Goal: Navigation & Orientation: Find specific page/section

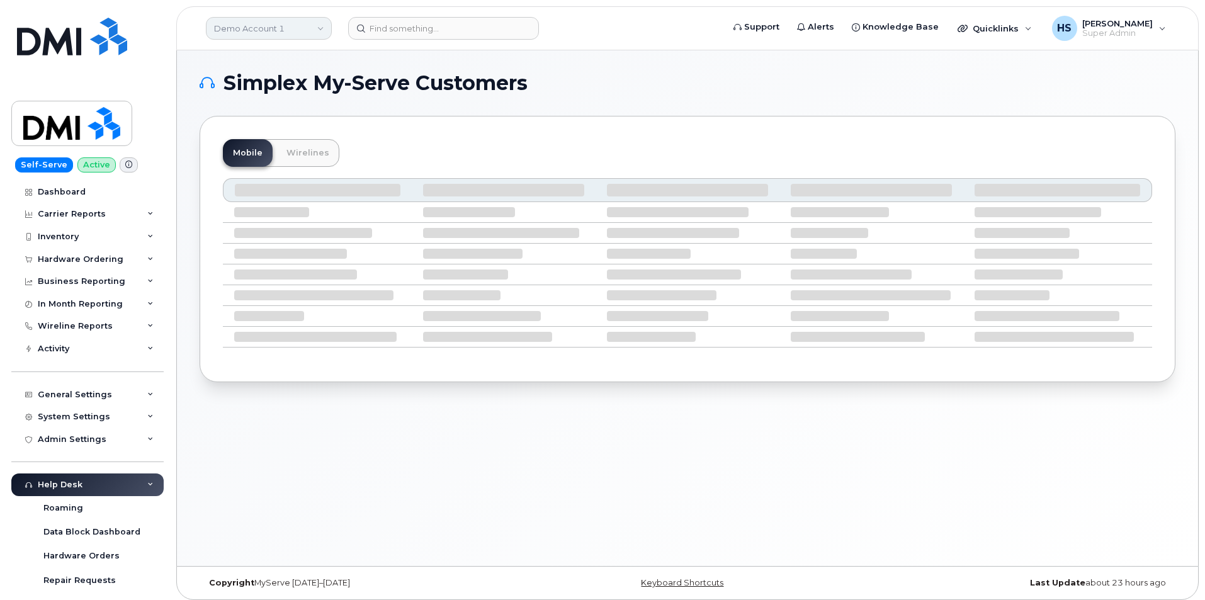
click at [273, 31] on link "Demo Account 1" at bounding box center [269, 28] width 126 height 23
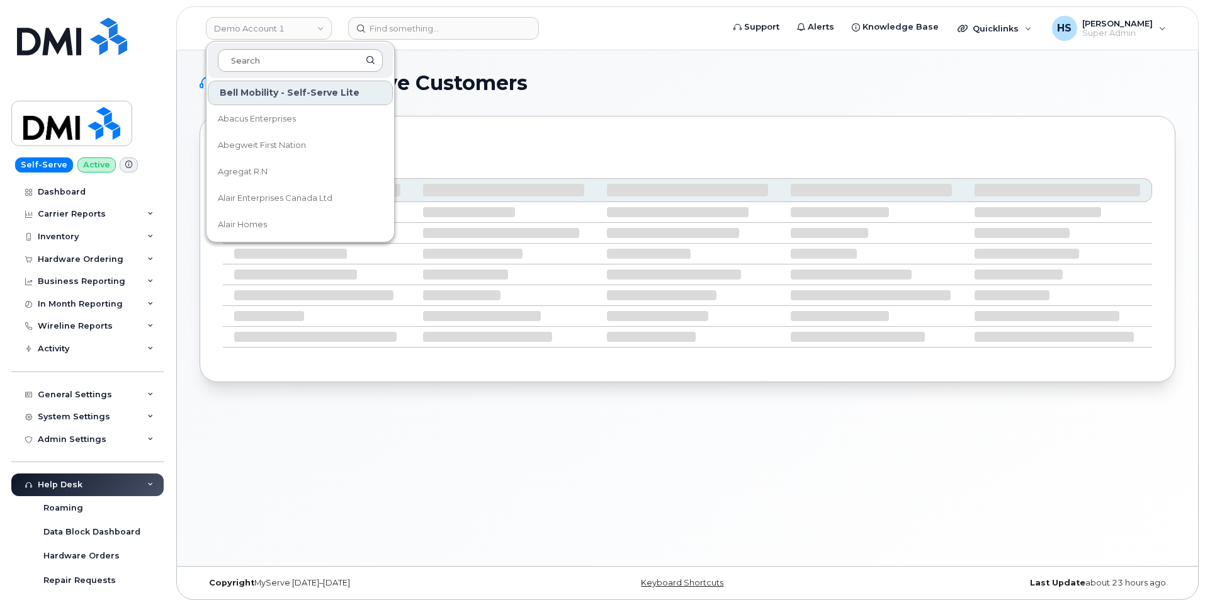
click at [268, 58] on input at bounding box center [300, 60] width 165 height 23
type input "in"
drag, startPoint x: 271, startPoint y: 62, endPoint x: 161, endPoint y: 62, distance: 110.2
click at [176, 50] on div "Demo Account 1 in Bell Mobility - Self-Serve Lite Alexander Safety Inc ALTASCIE…" at bounding box center [687, 28] width 1022 height 44
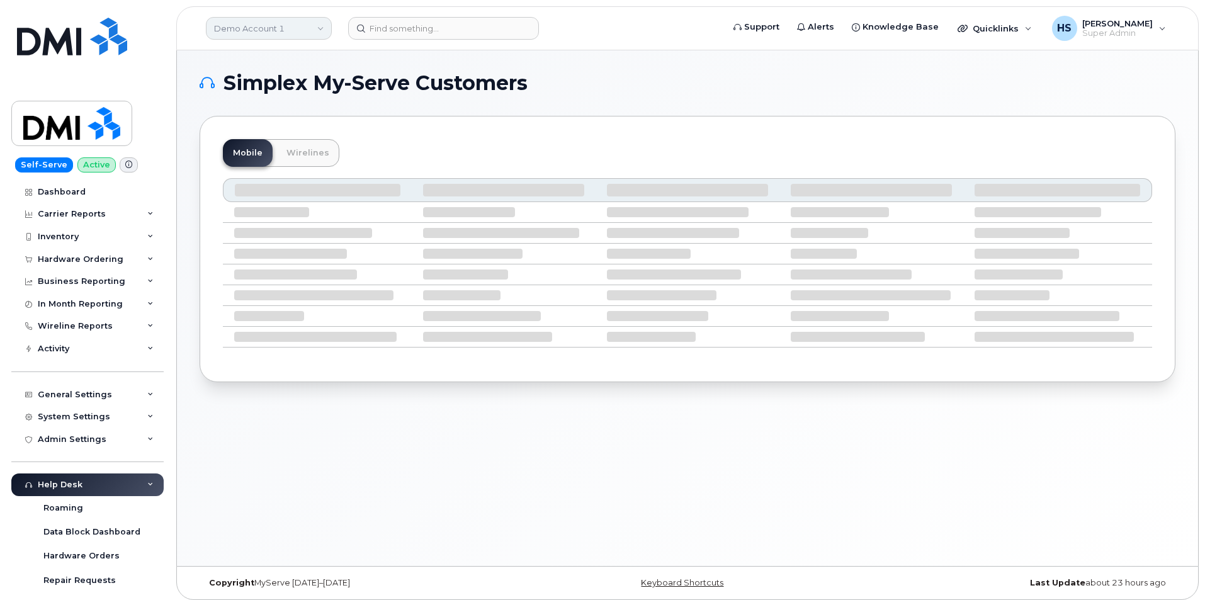
click at [246, 28] on link "Demo Account 1" at bounding box center [269, 28] width 126 height 23
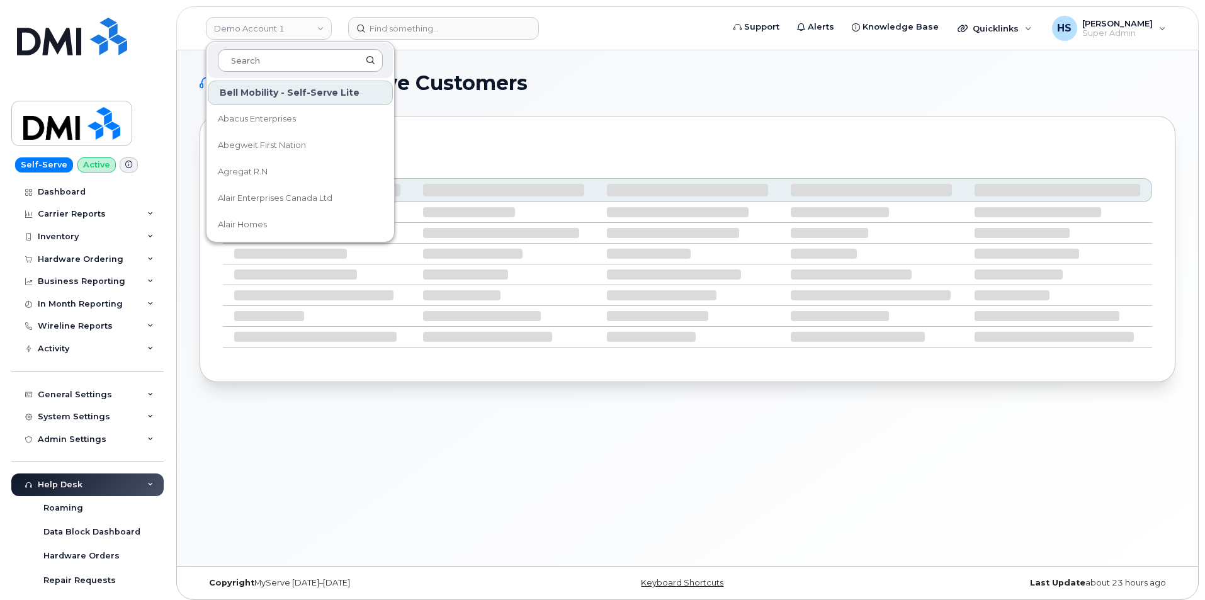
click at [269, 64] on input at bounding box center [300, 60] width 165 height 23
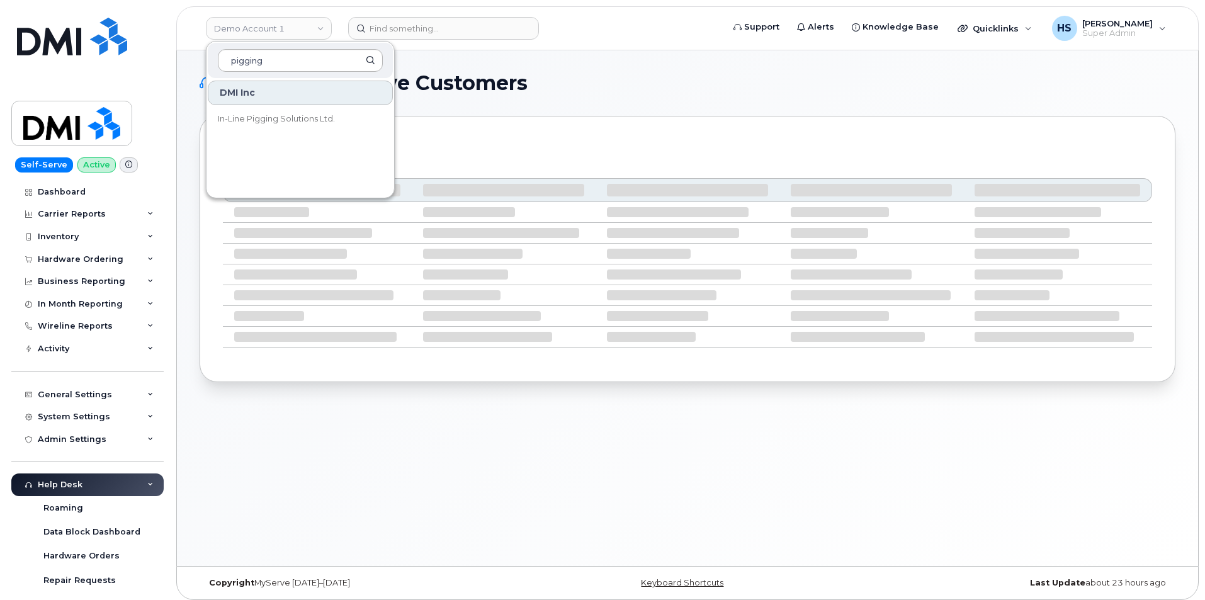
type input "pigging"
click at [285, 120] on span "In-Line Pigging Solutions Ltd." at bounding box center [276, 119] width 117 height 13
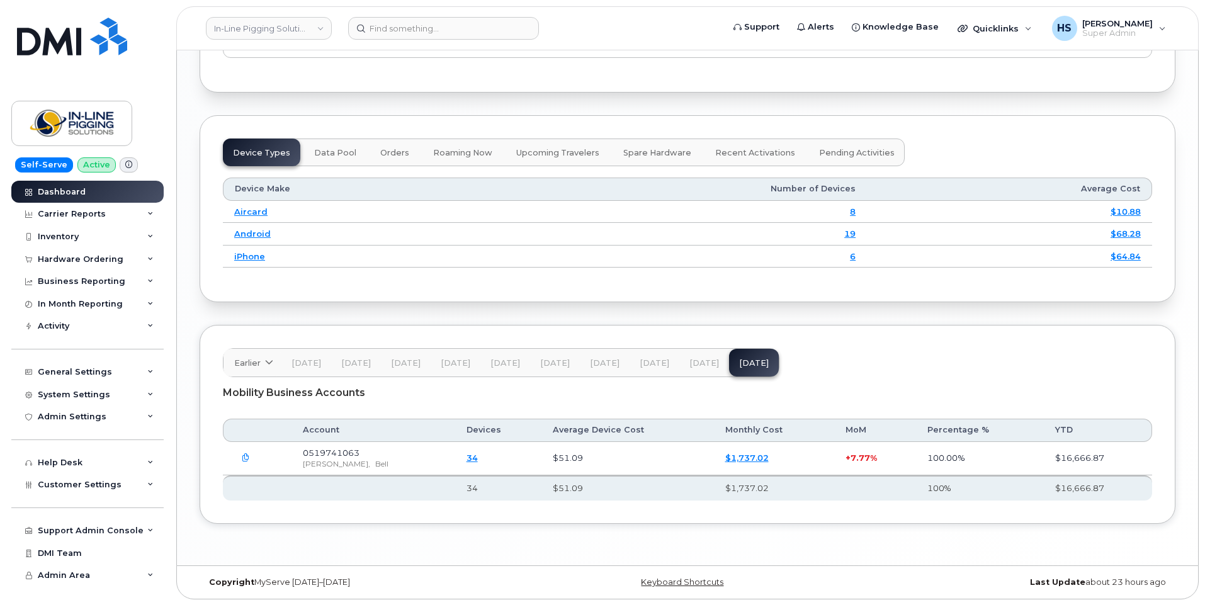
scroll to position [1596, 0]
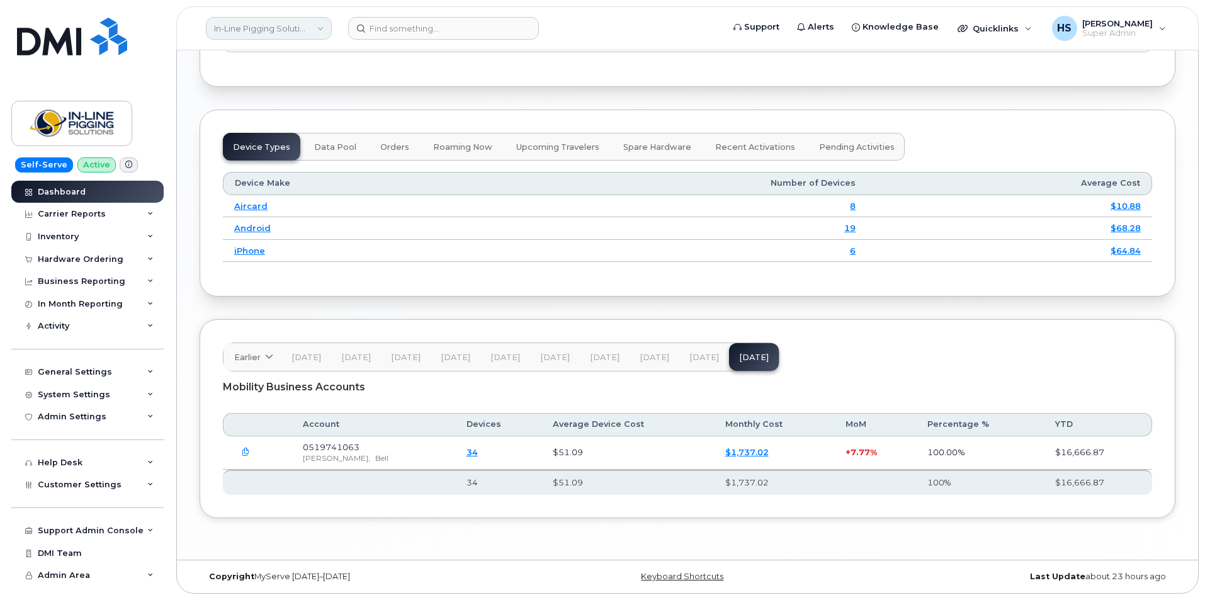
click at [251, 26] on link "In-Line Pigging Solutions Ltd." at bounding box center [269, 28] width 126 height 23
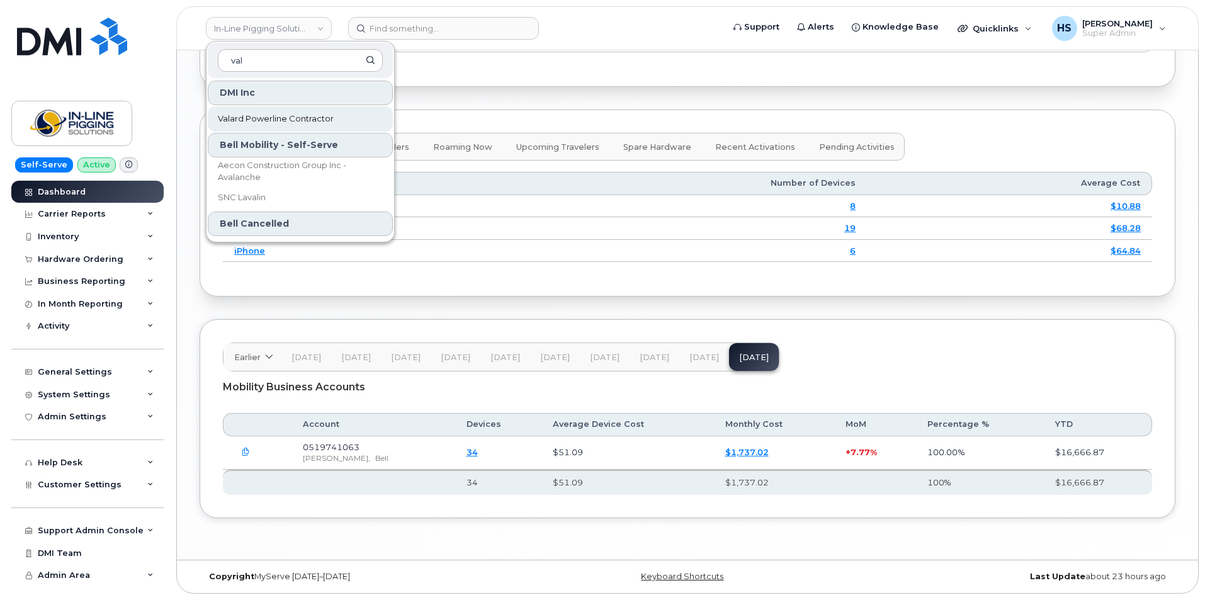
type input "val"
click at [273, 116] on span "Valard Powerline Contractor" at bounding box center [276, 119] width 116 height 13
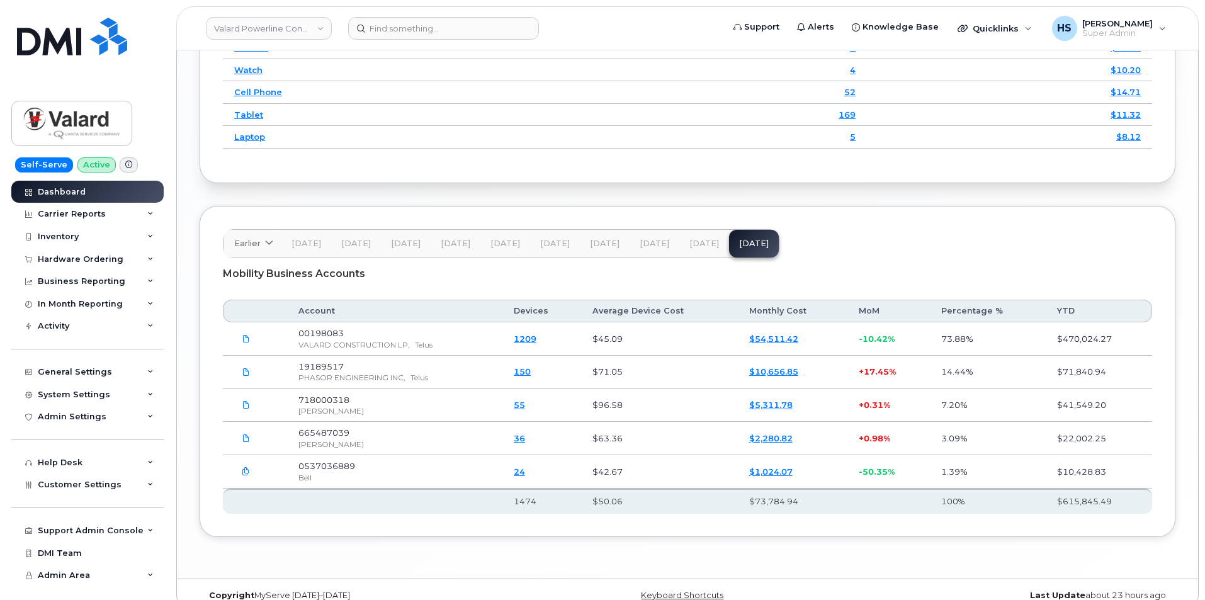
scroll to position [1763, 0]
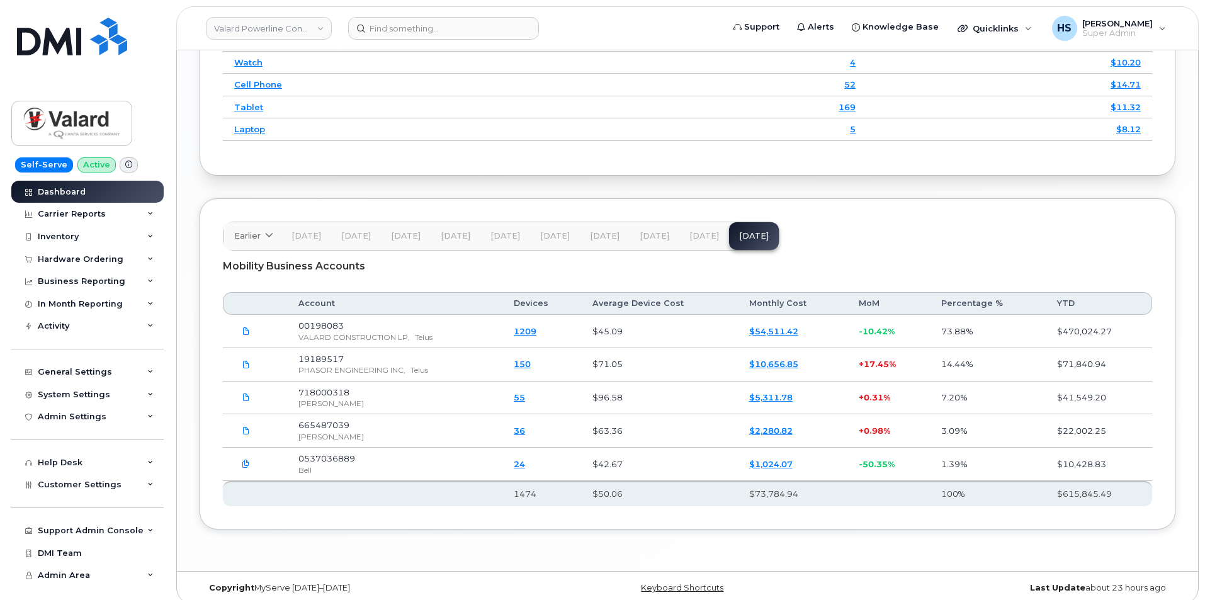
click at [703, 231] on span "[DATE]" at bounding box center [704, 236] width 30 height 10
click at [750, 233] on span "[DATE]" at bounding box center [754, 236] width 30 height 10
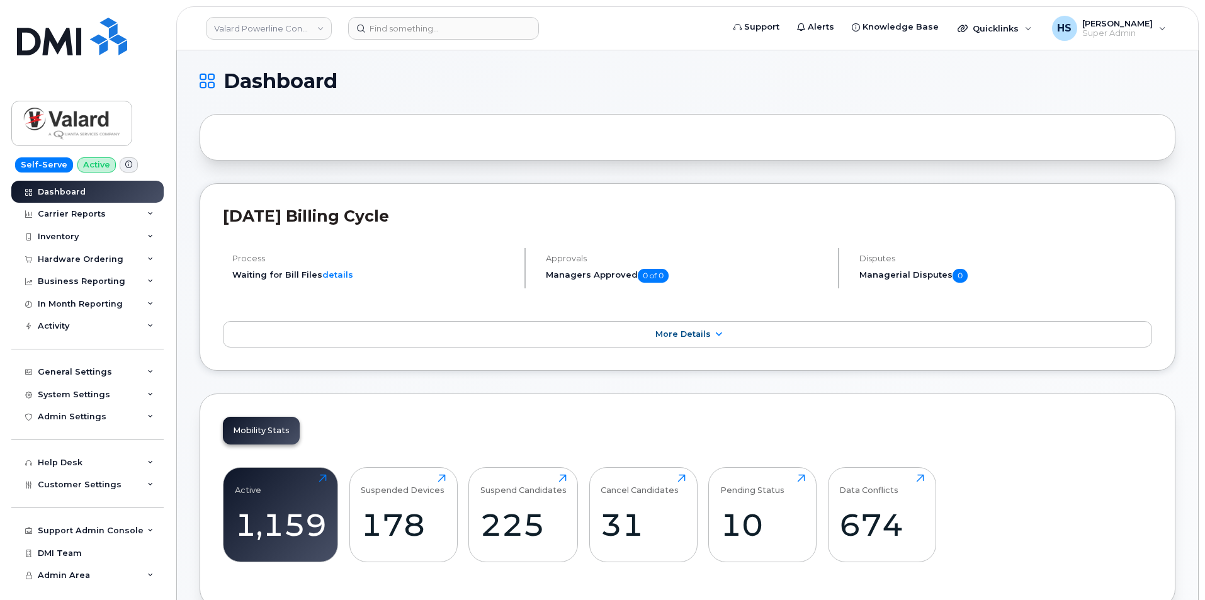
scroll to position [0, 0]
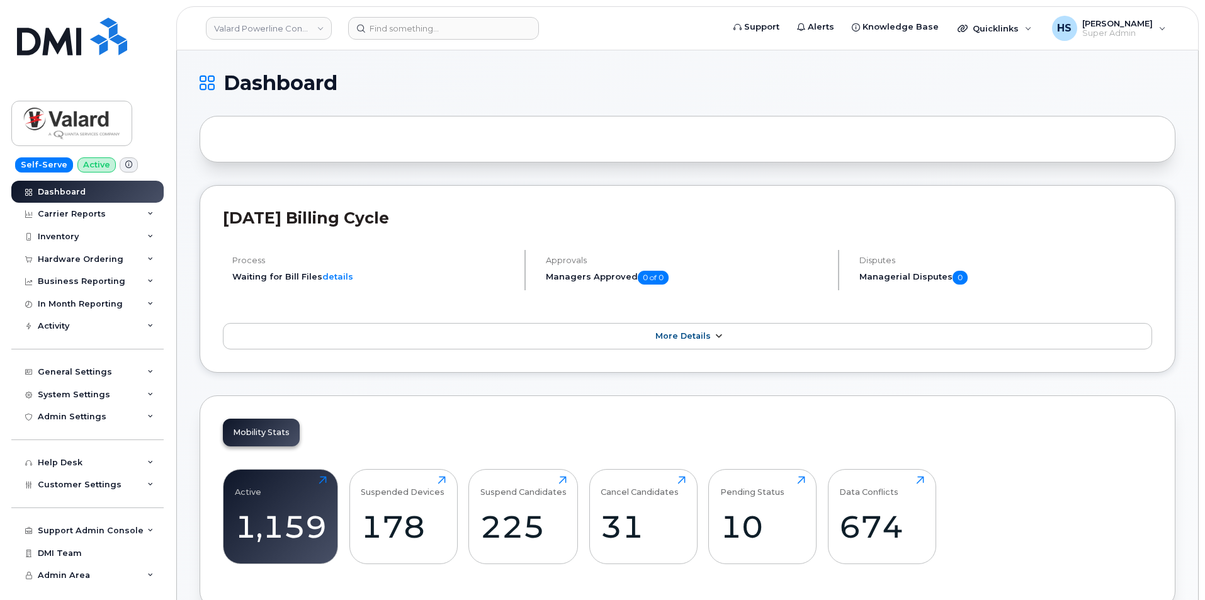
click at [670, 333] on span "More Details" at bounding box center [682, 335] width 55 height 9
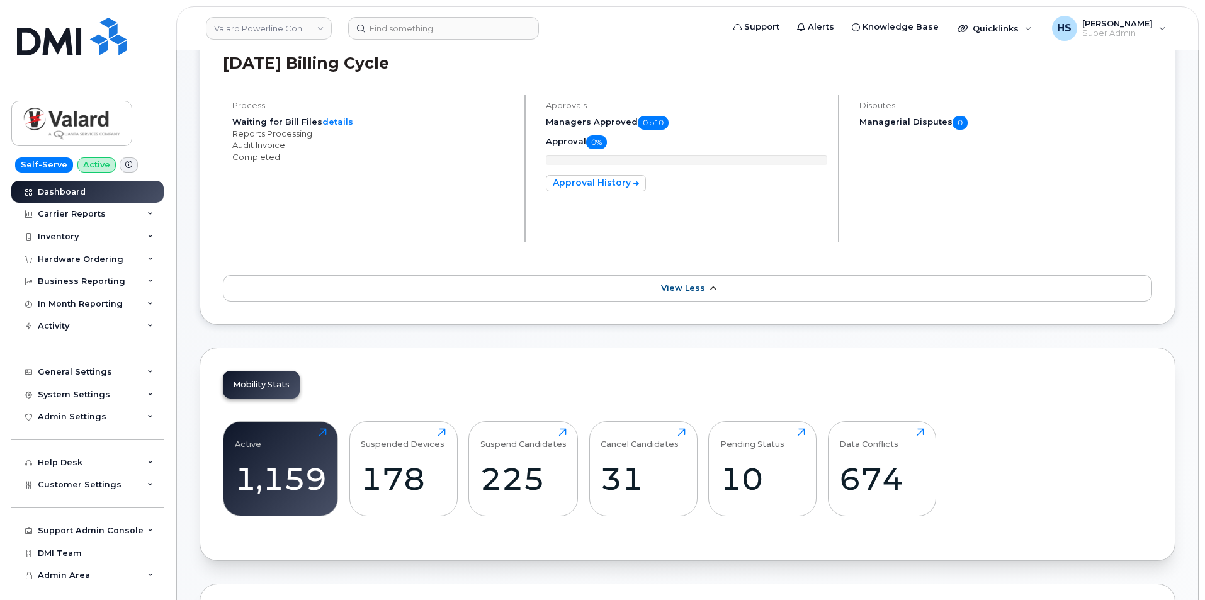
scroll to position [189, 0]
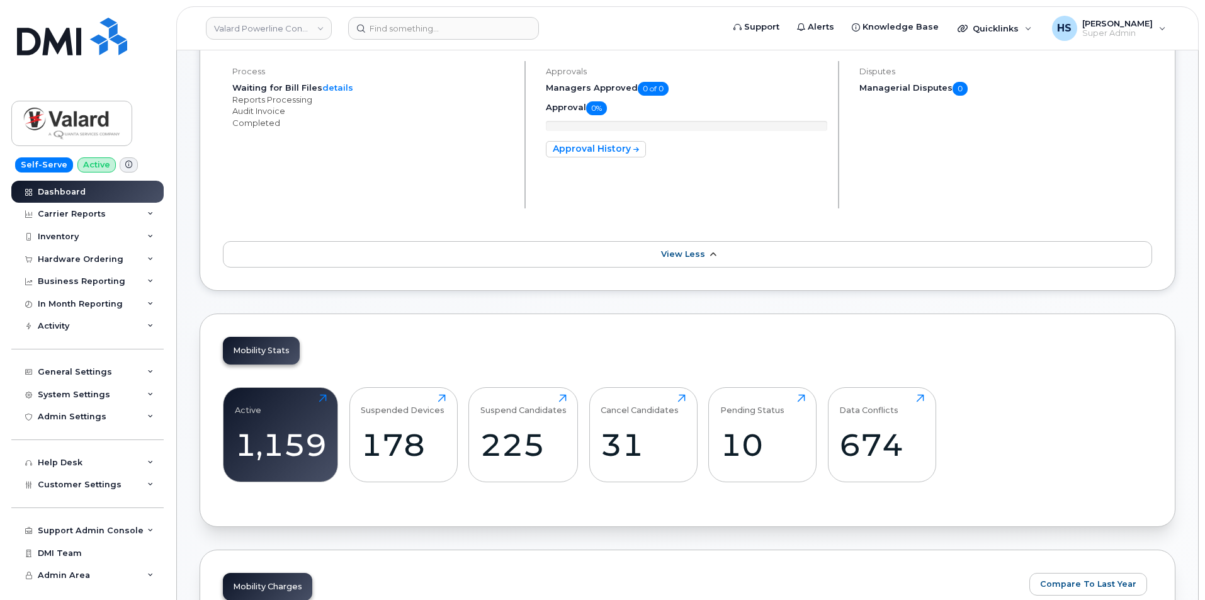
click at [674, 251] on span "View Less" at bounding box center [683, 253] width 44 height 9
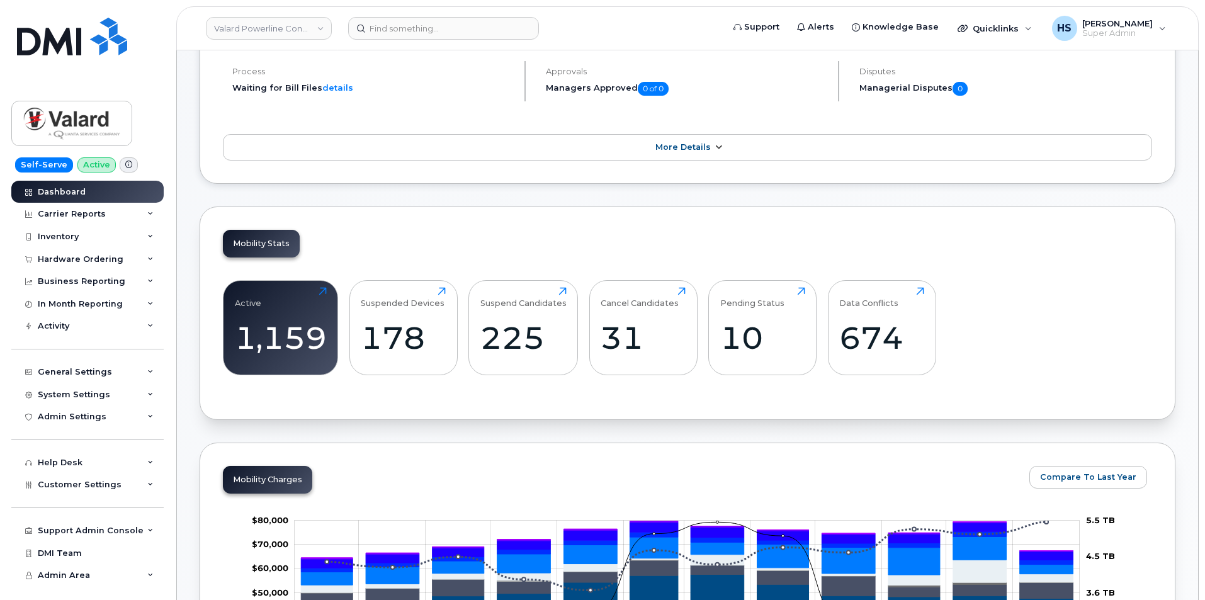
click at [668, 145] on span "More Details" at bounding box center [682, 146] width 55 height 9
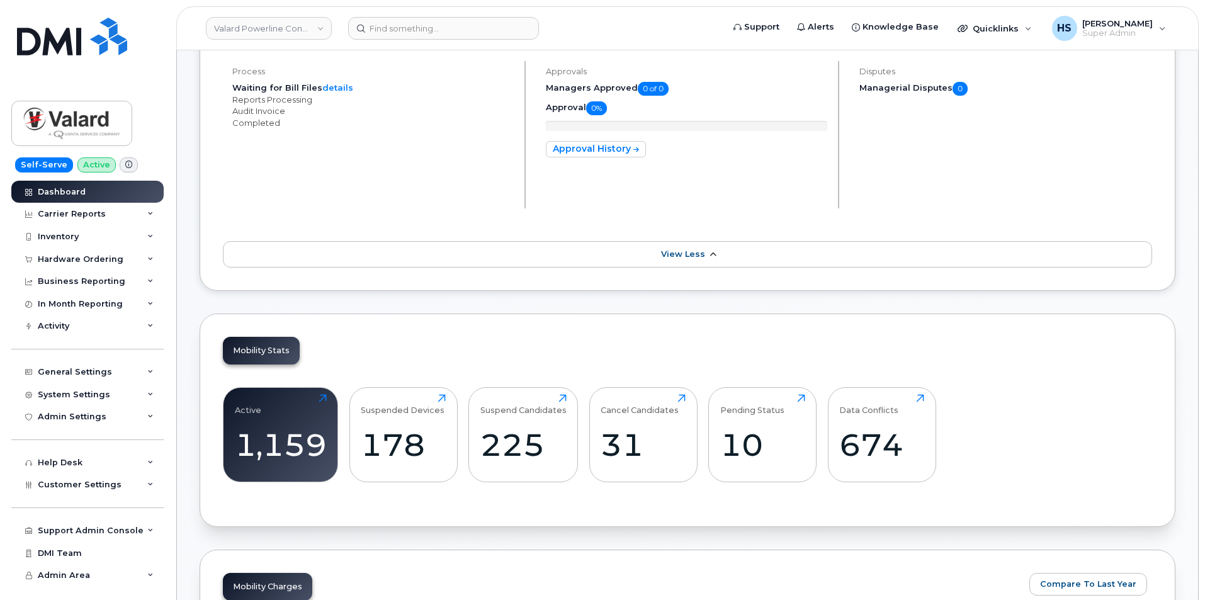
click at [691, 257] on span "View Less" at bounding box center [683, 253] width 44 height 9
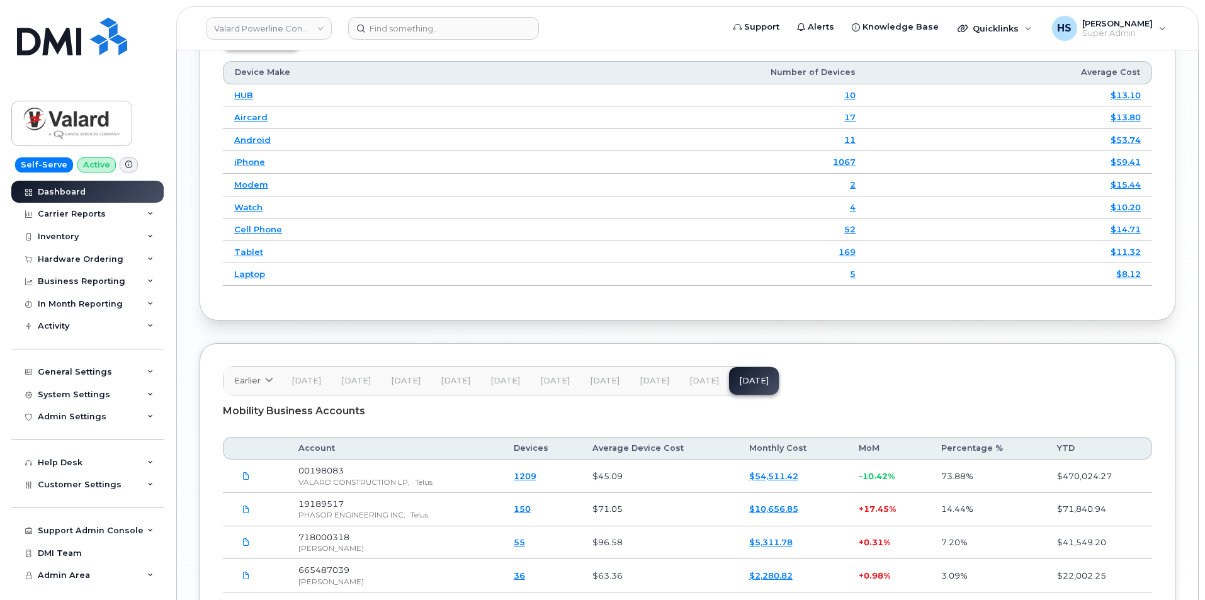
scroll to position [1637, 0]
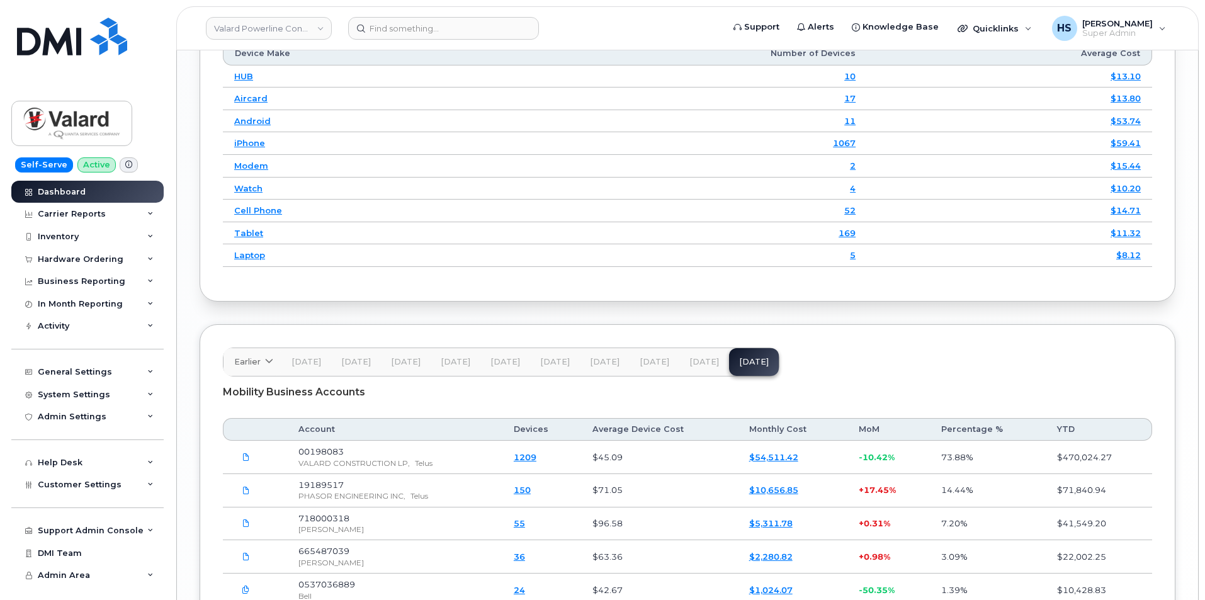
click at [694, 365] on span "Jul 25" at bounding box center [704, 362] width 30 height 10
click at [652, 364] on span "[DATE]" at bounding box center [655, 362] width 30 height 10
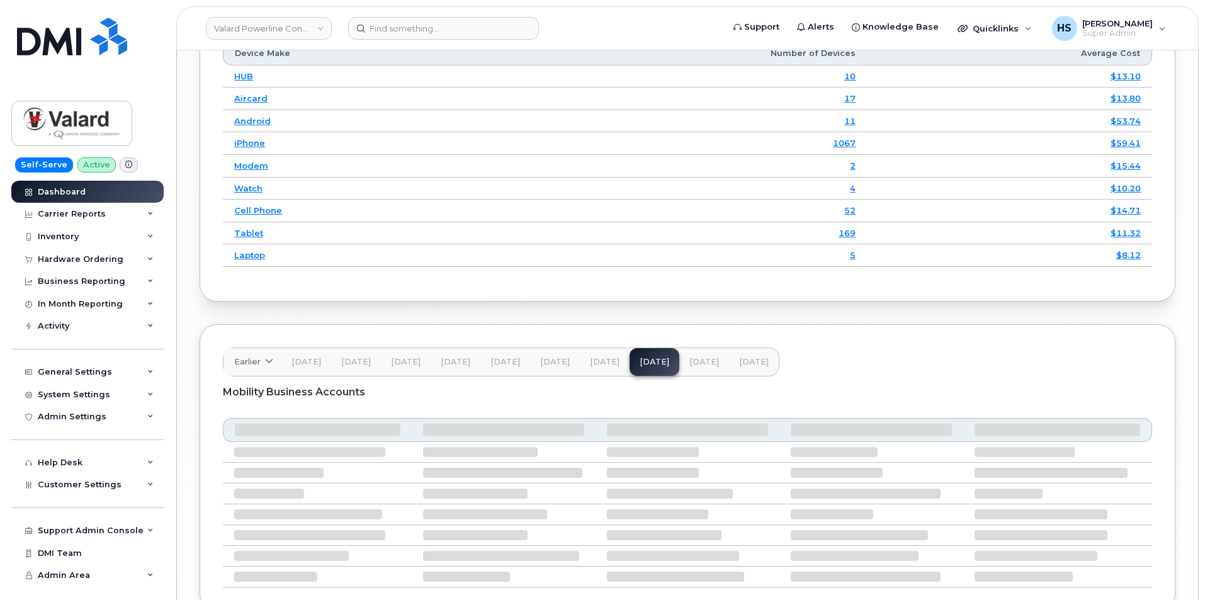
click at [608, 365] on span "[DATE]" at bounding box center [605, 362] width 30 height 10
click at [750, 361] on span "[DATE]" at bounding box center [754, 362] width 30 height 10
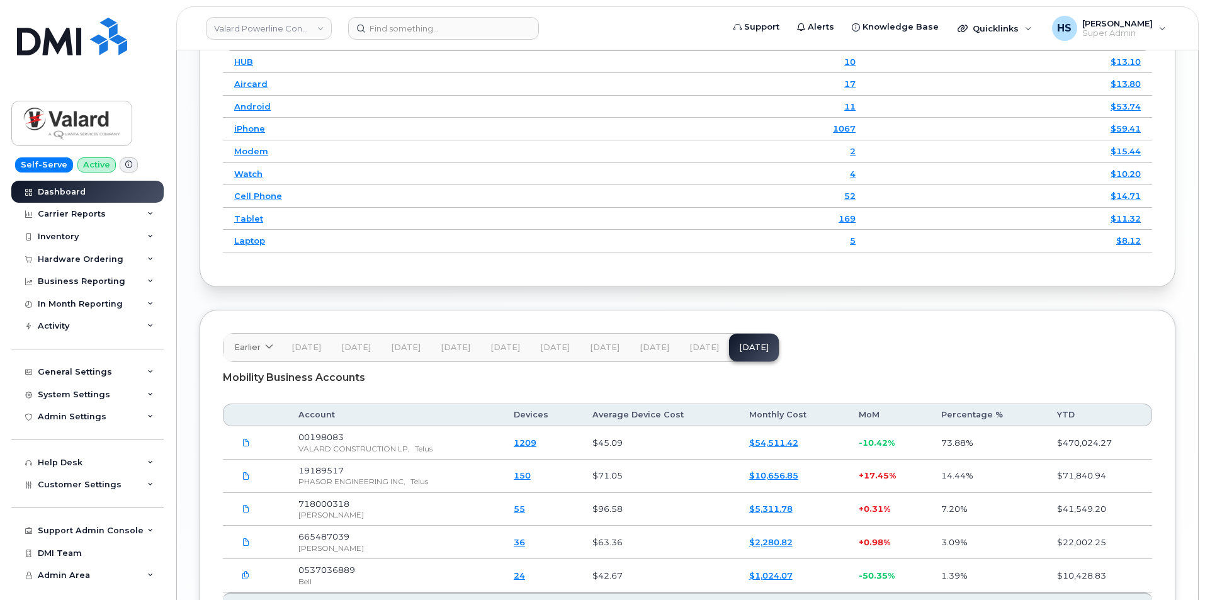
scroll to position [1774, 0]
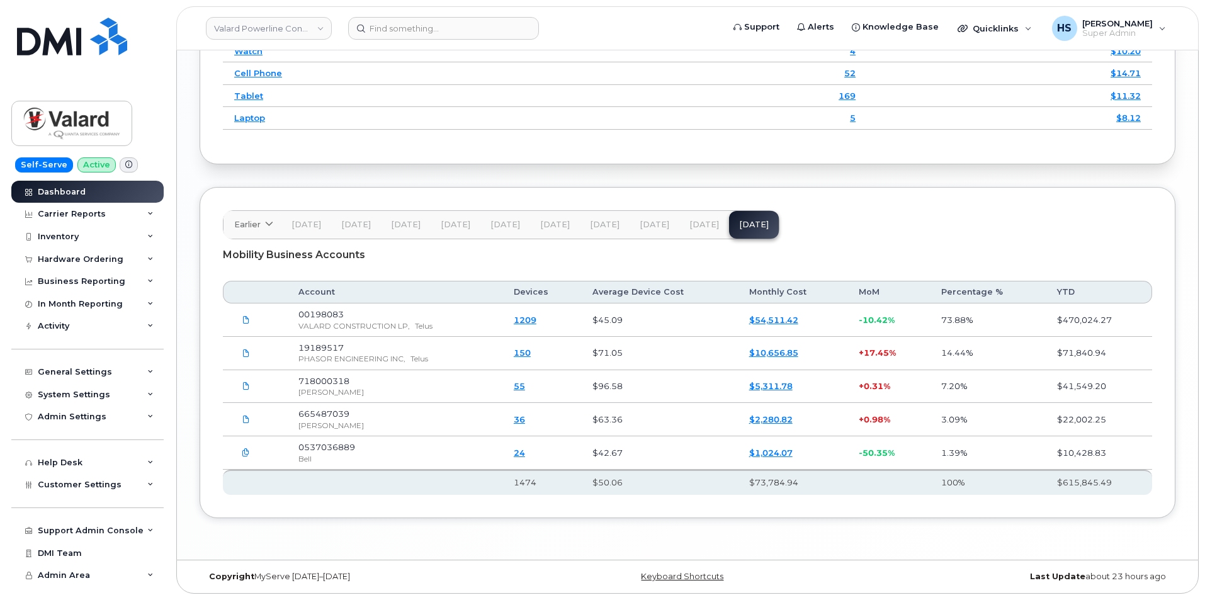
click at [873, 242] on div "Mobility Business Accounts" at bounding box center [687, 254] width 929 height 31
click at [692, 229] on span "[DATE]" at bounding box center [704, 225] width 30 height 10
click at [739, 229] on span "Aug 25" at bounding box center [754, 225] width 30 height 10
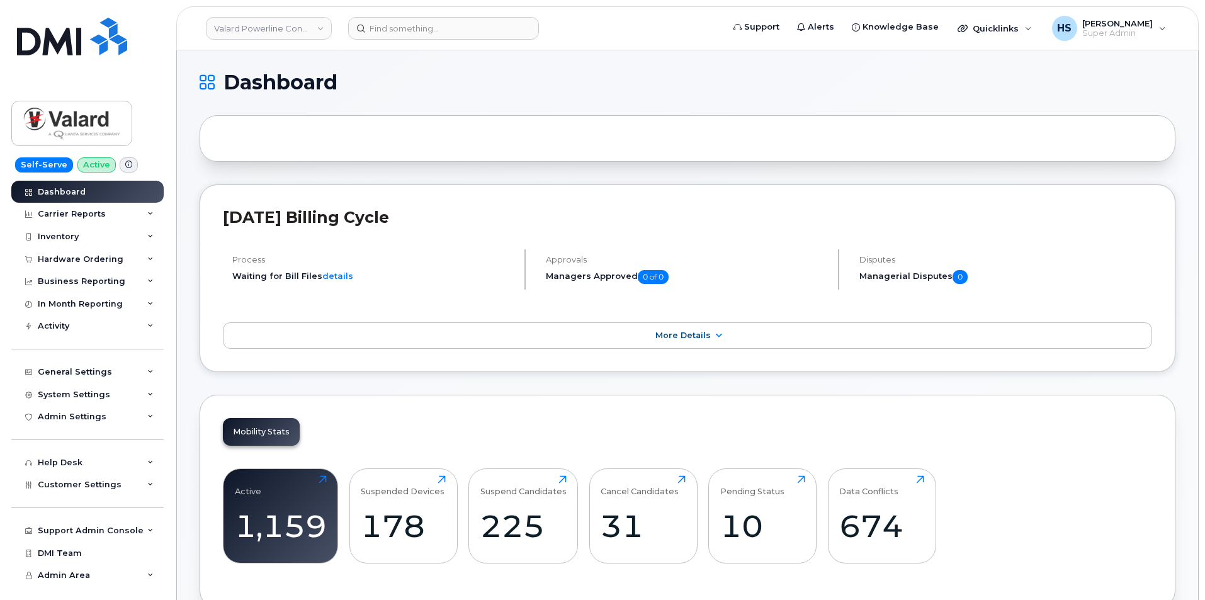
scroll to position [0, 0]
click at [711, 337] on link "More Details" at bounding box center [687, 336] width 929 height 26
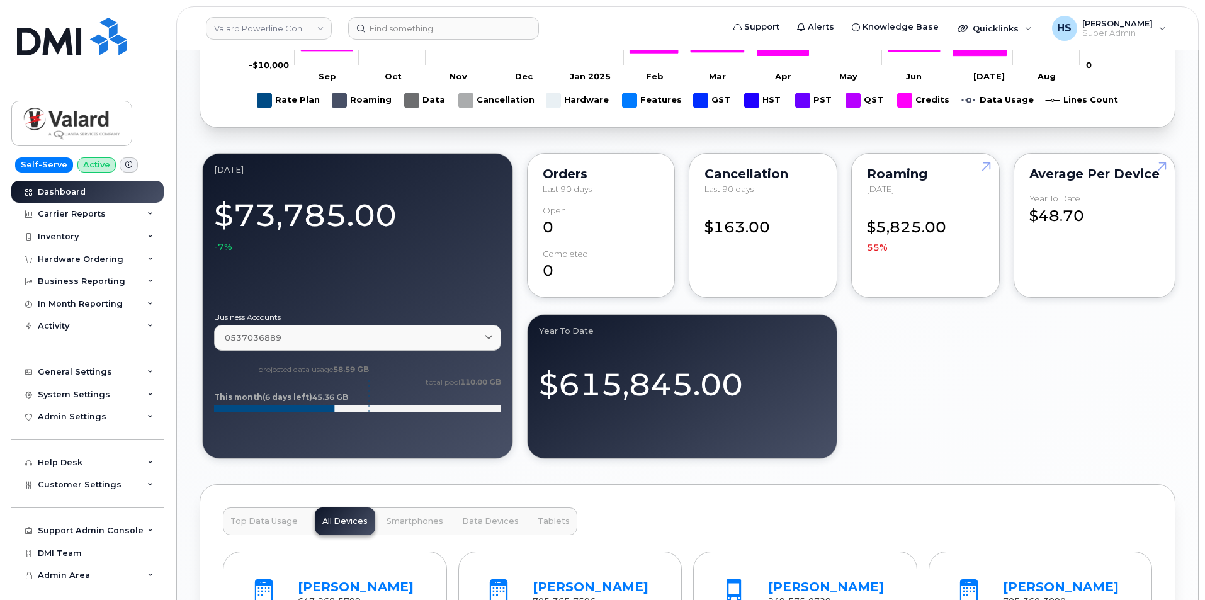
scroll to position [1448, 0]
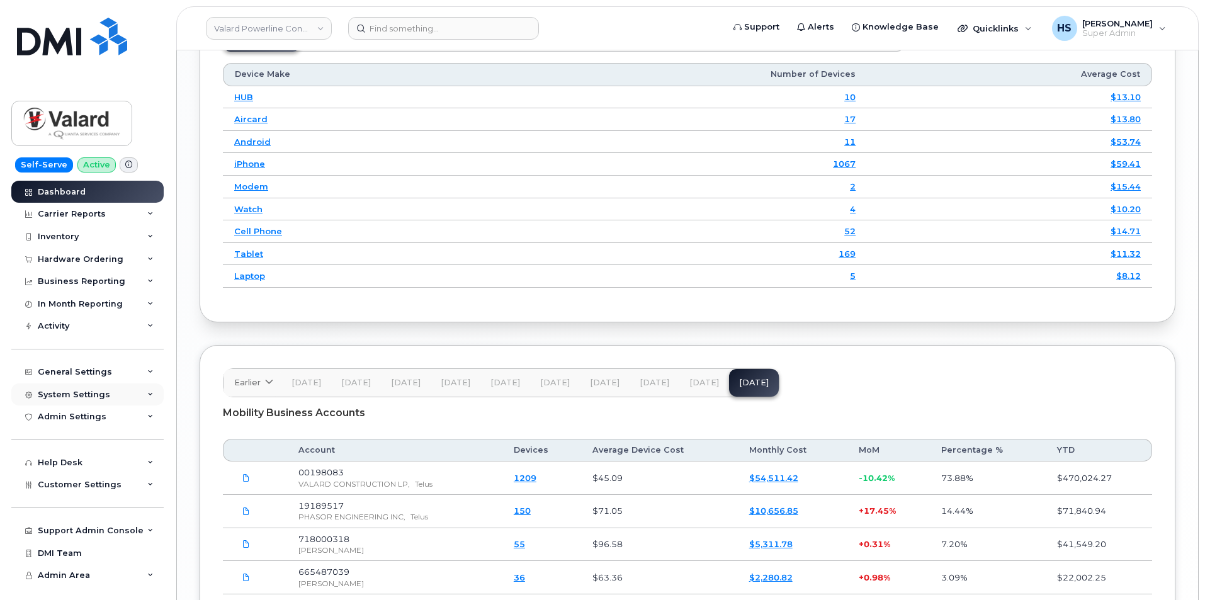
scroll to position [1881, 0]
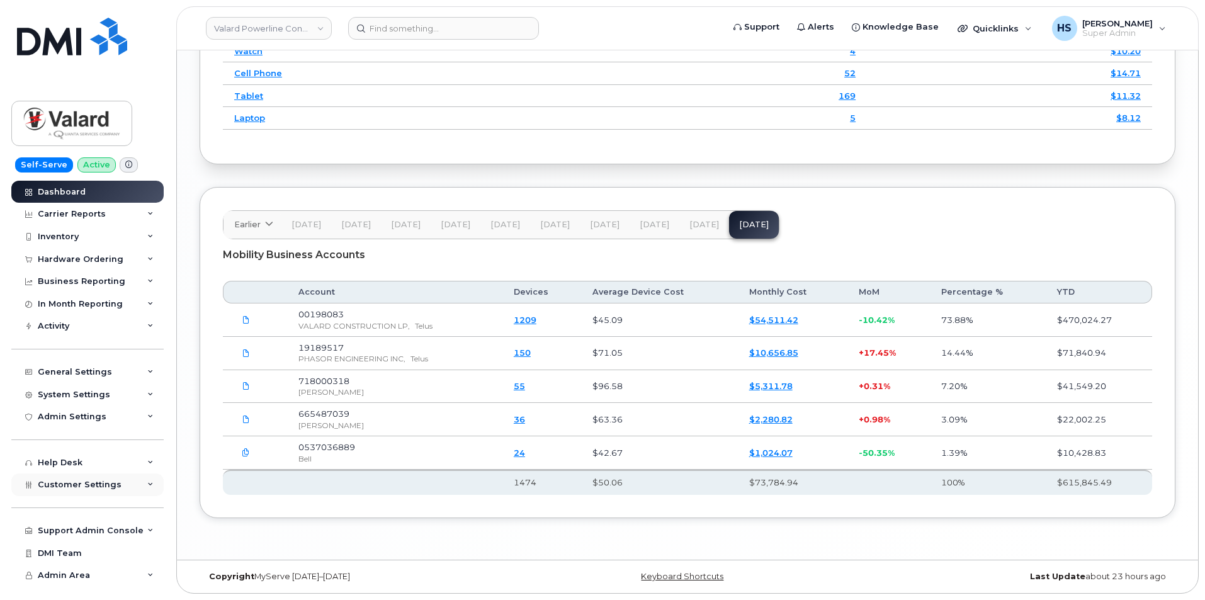
click at [137, 484] on div "Customer Settings" at bounding box center [87, 484] width 152 height 23
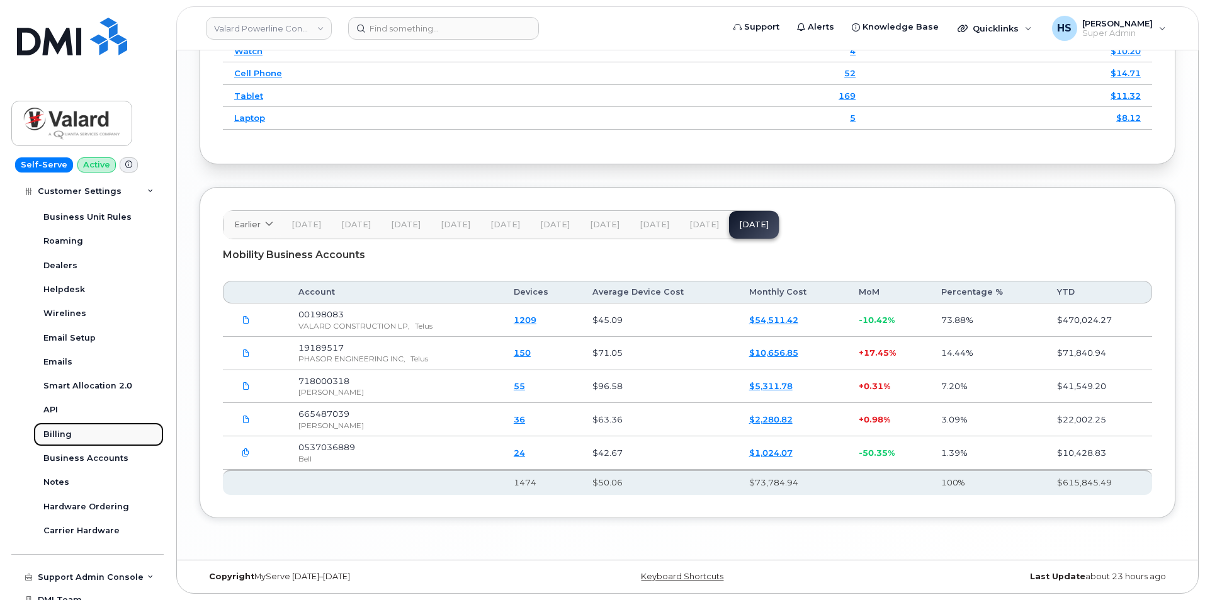
click at [69, 432] on div "Billing" at bounding box center [57, 434] width 28 height 11
click at [69, 431] on div "Billing" at bounding box center [57, 434] width 28 height 11
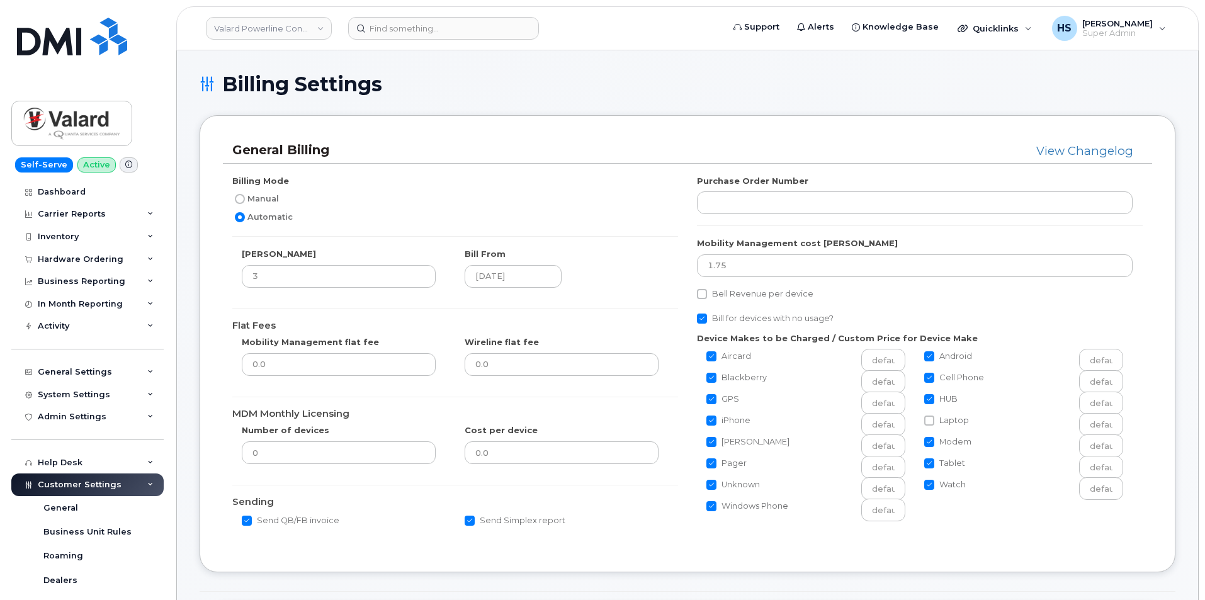
click at [501, 195] on div "Manual" at bounding box center [450, 198] width 436 height 15
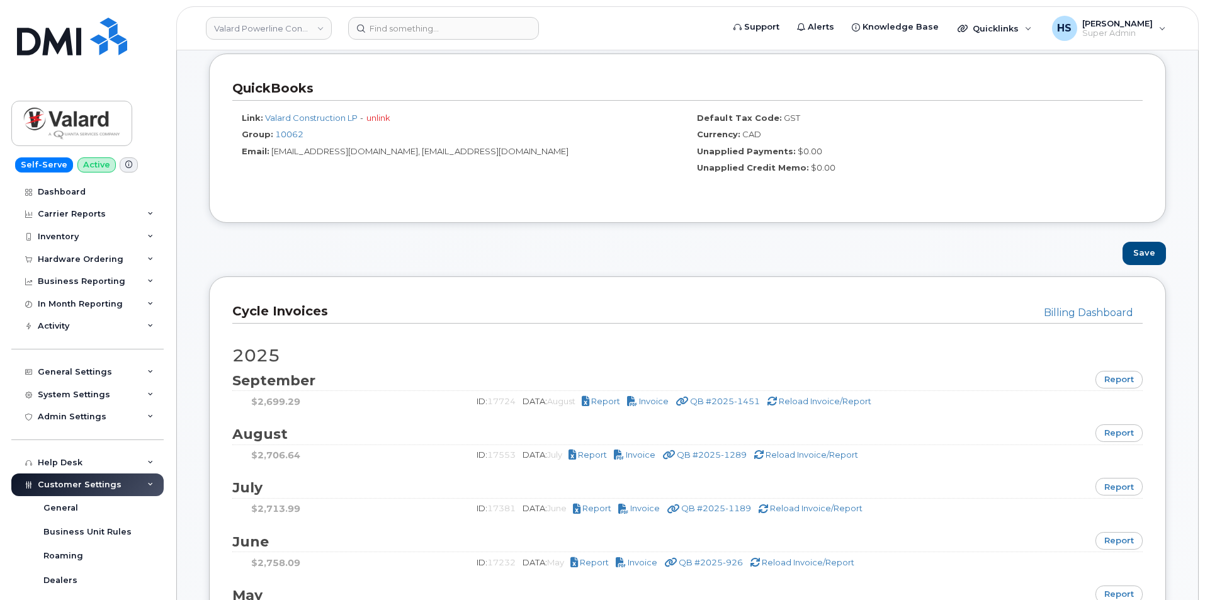
scroll to position [567, 0]
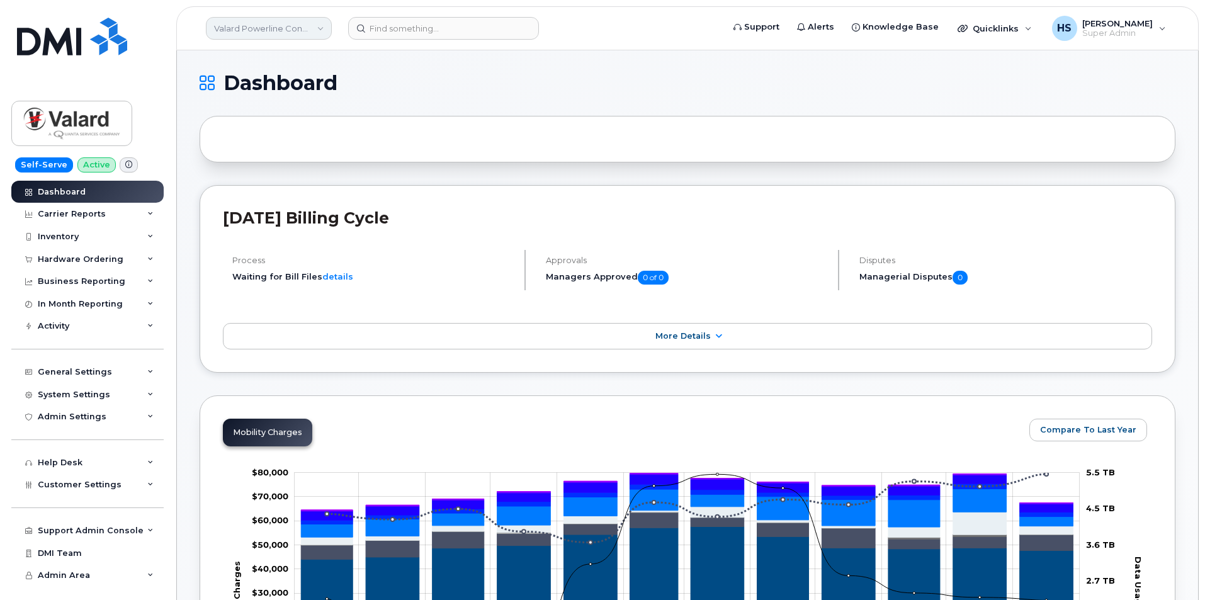
click at [288, 29] on link "Valard Powerline Contractor" at bounding box center [269, 28] width 126 height 23
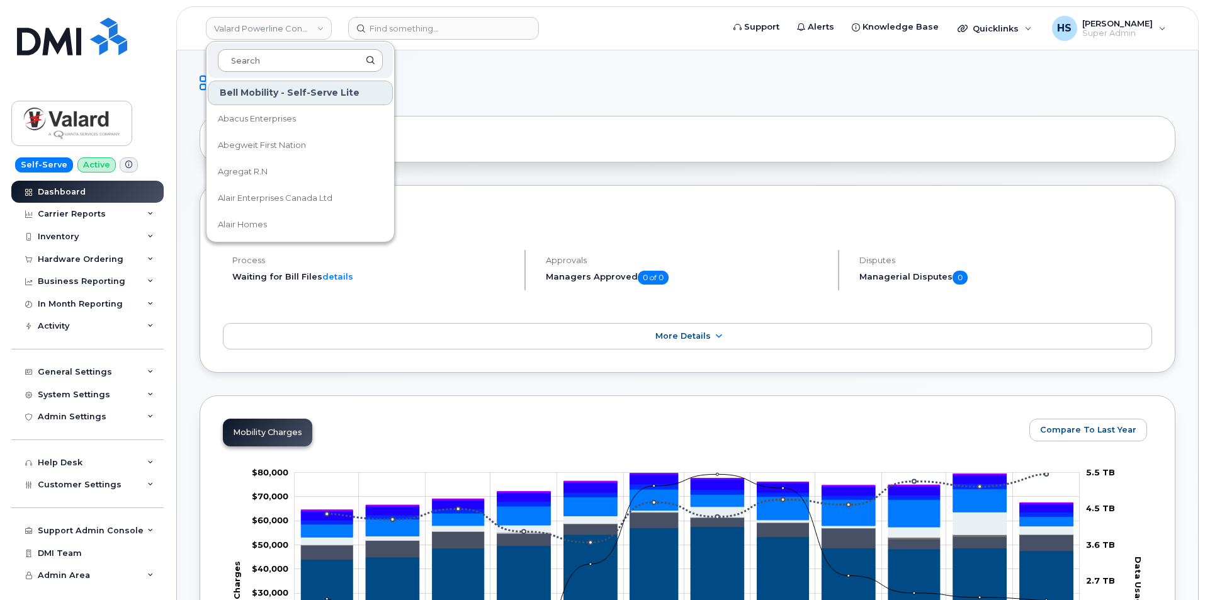
click at [283, 60] on input at bounding box center [300, 60] width 165 height 23
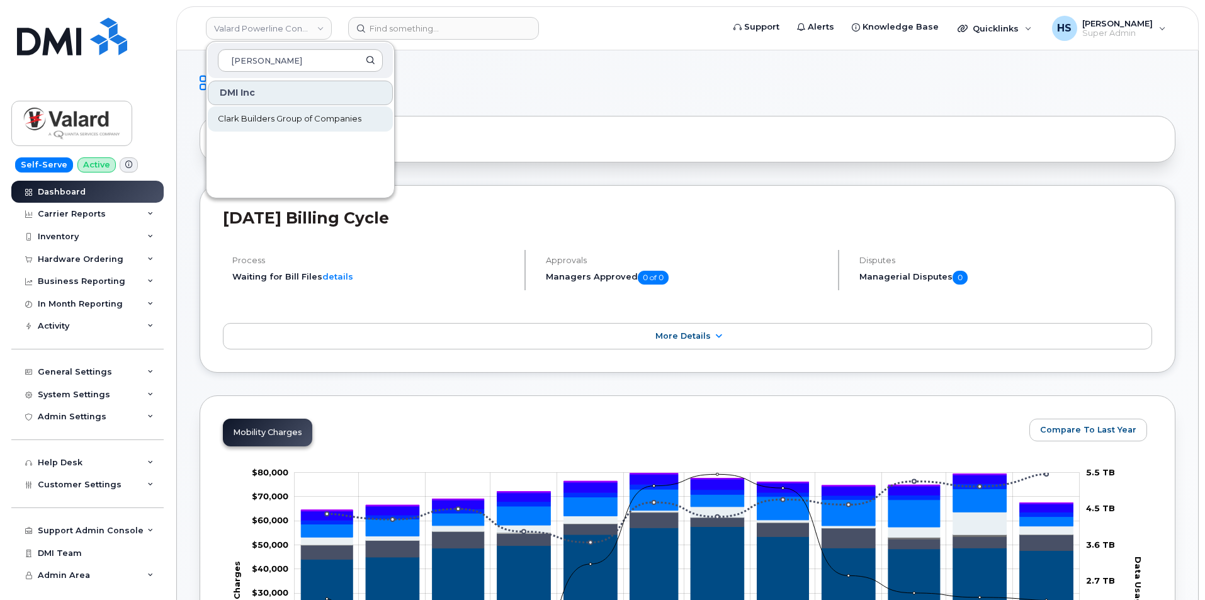
type input "clark"
click at [288, 124] on span "Clark Builders Group of Companies" at bounding box center [290, 119] width 144 height 13
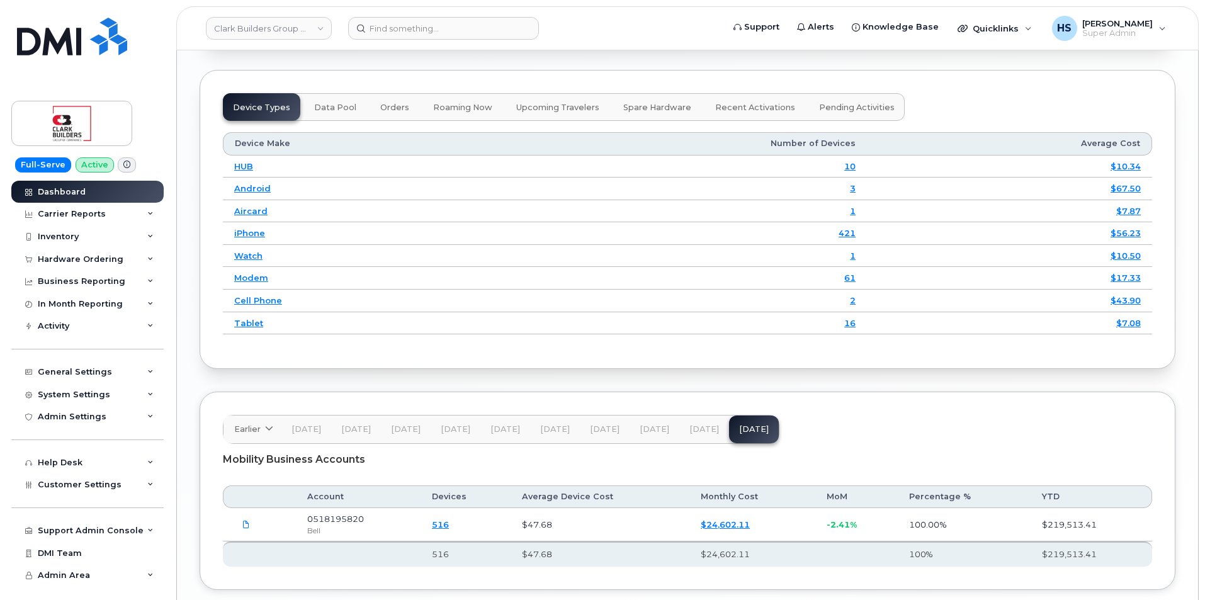
scroll to position [1709, 0]
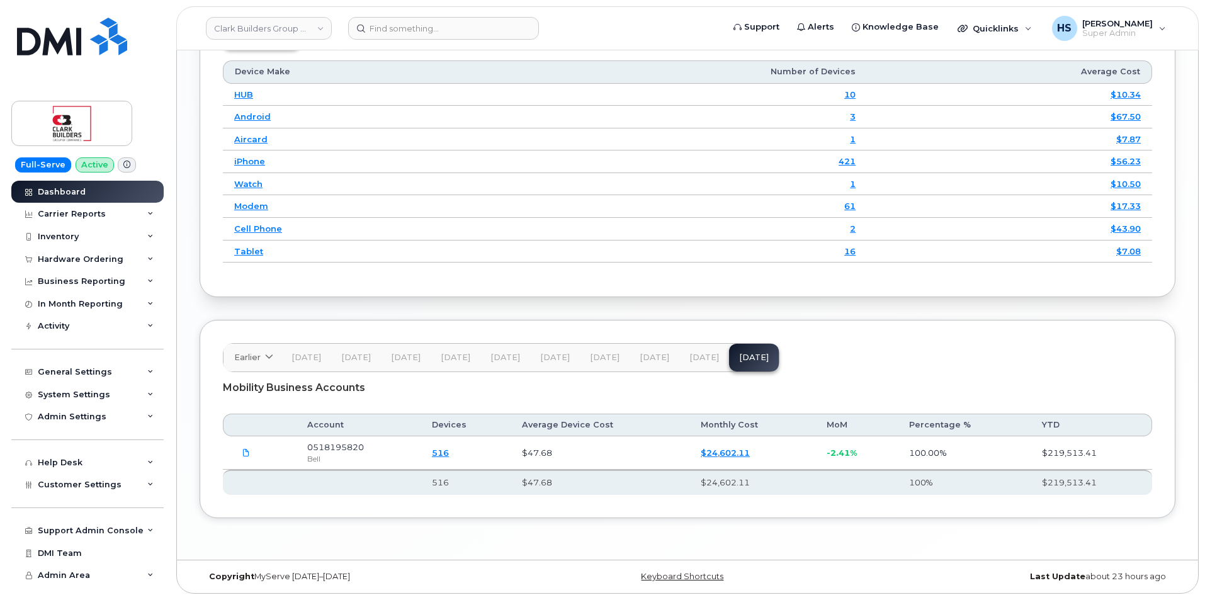
click at [702, 353] on span "[DATE]" at bounding box center [704, 358] width 30 height 10
click at [739, 354] on span "[DATE]" at bounding box center [754, 358] width 30 height 10
click at [99, 487] on span "Customer Settings" at bounding box center [80, 484] width 84 height 9
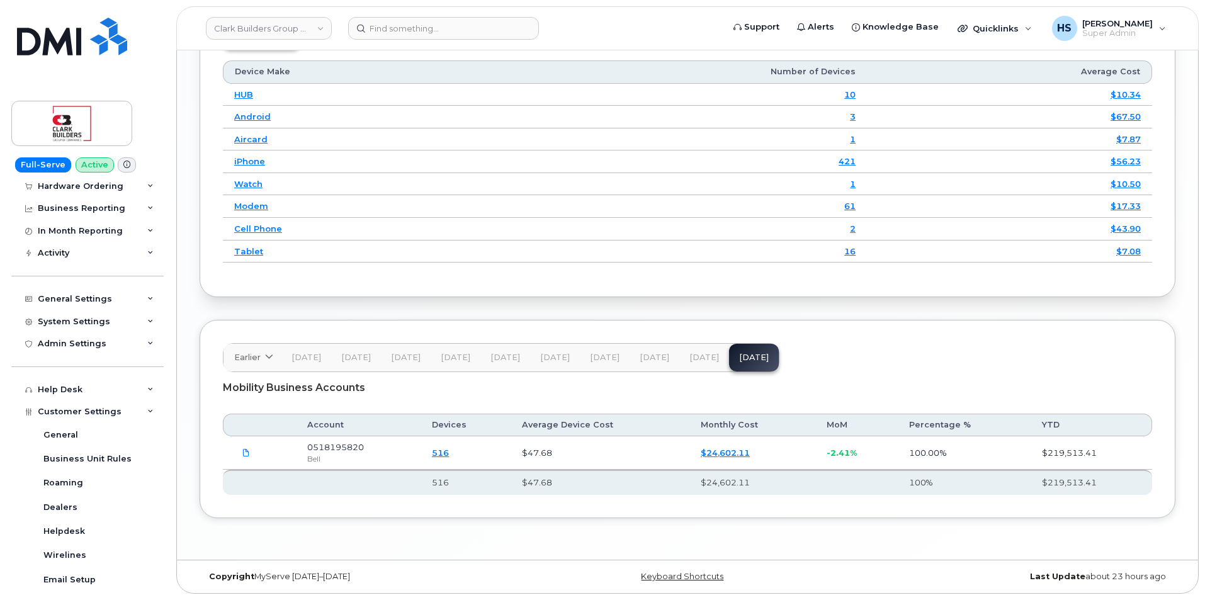
scroll to position [189, 0]
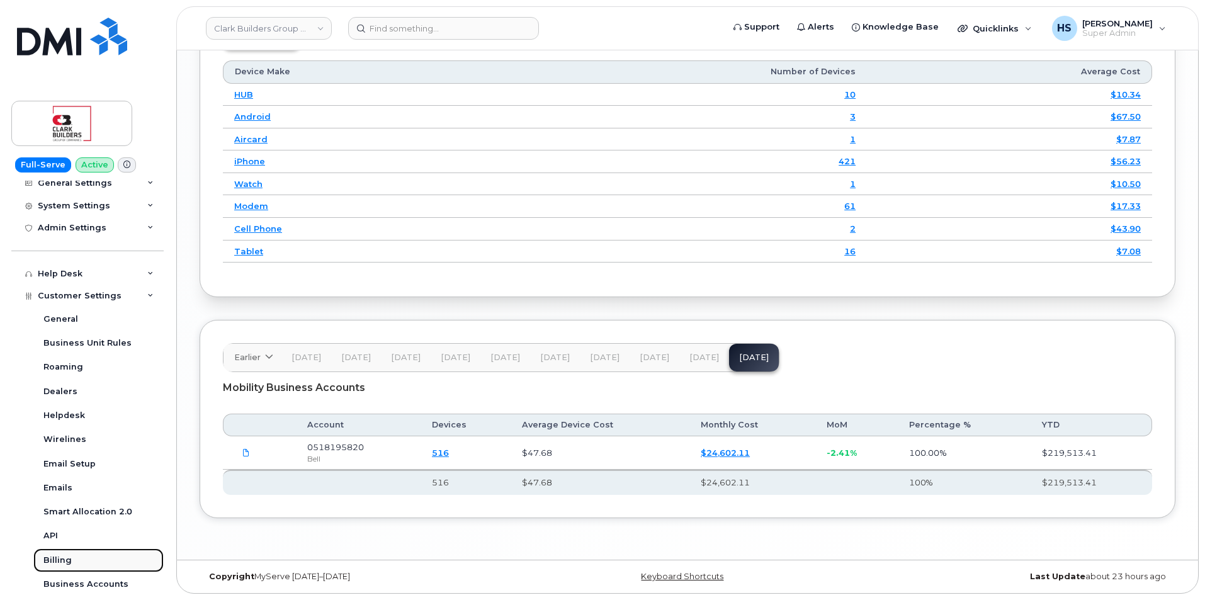
click at [67, 559] on div "Billing" at bounding box center [57, 560] width 28 height 11
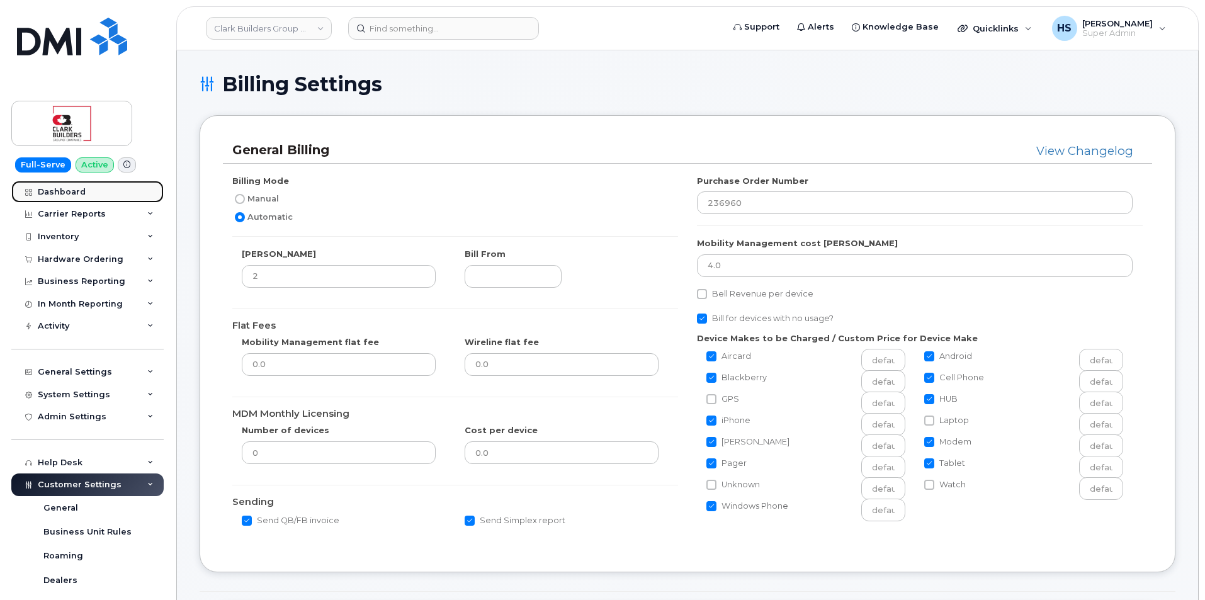
click at [77, 194] on div "Dashboard" at bounding box center [62, 192] width 48 height 10
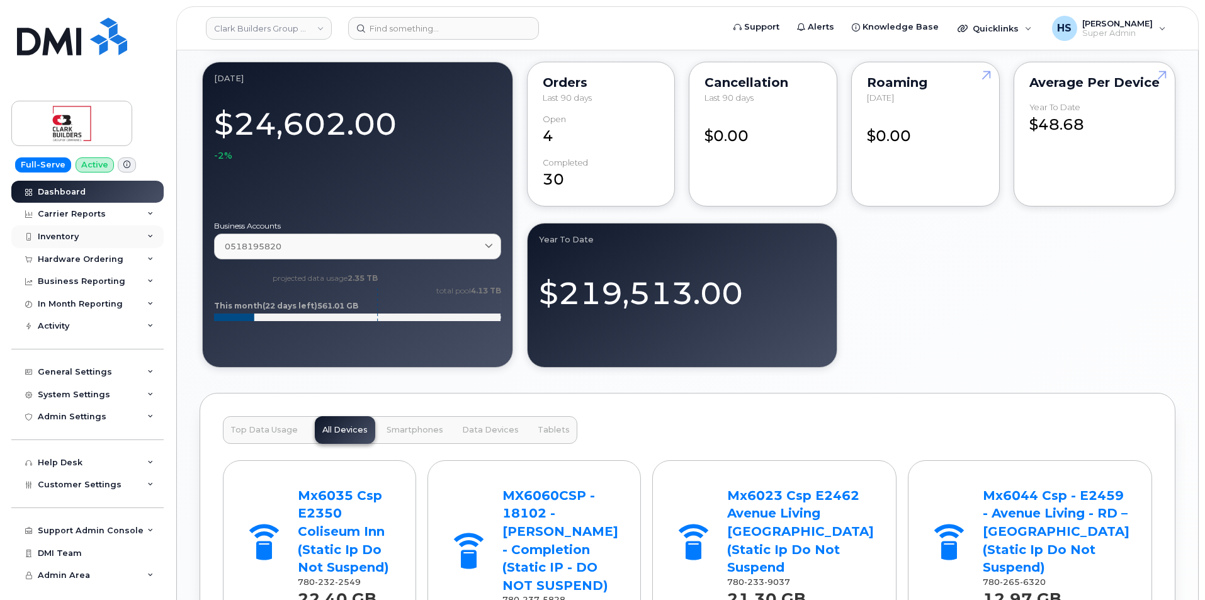
scroll to position [827, 0]
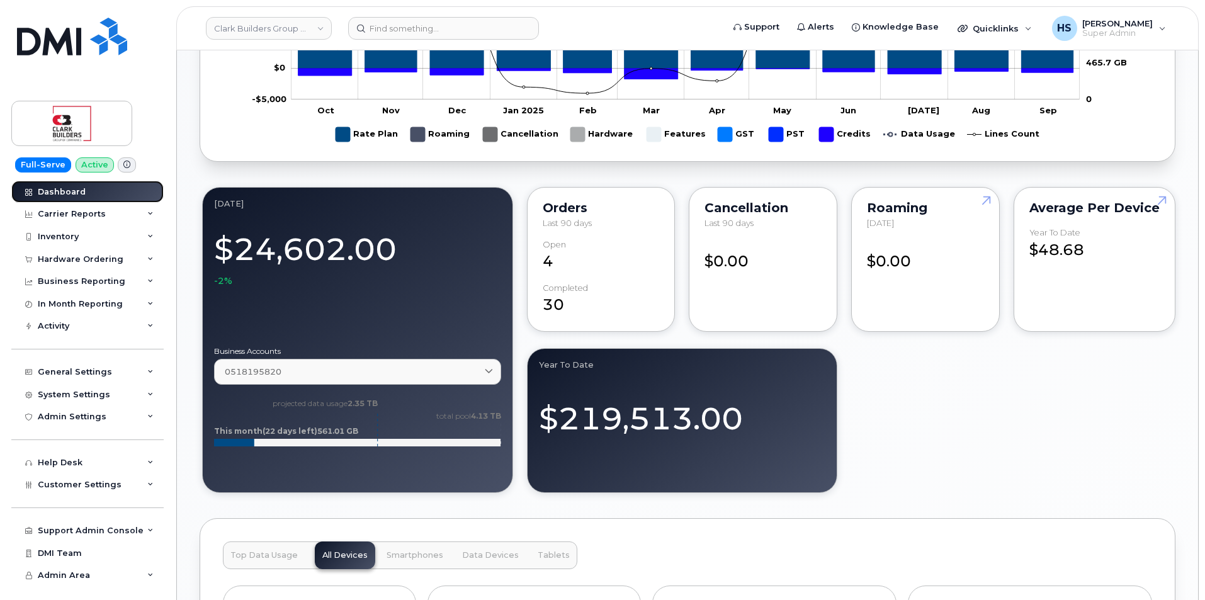
click at [92, 191] on link "Dashboard" at bounding box center [87, 192] width 152 height 23
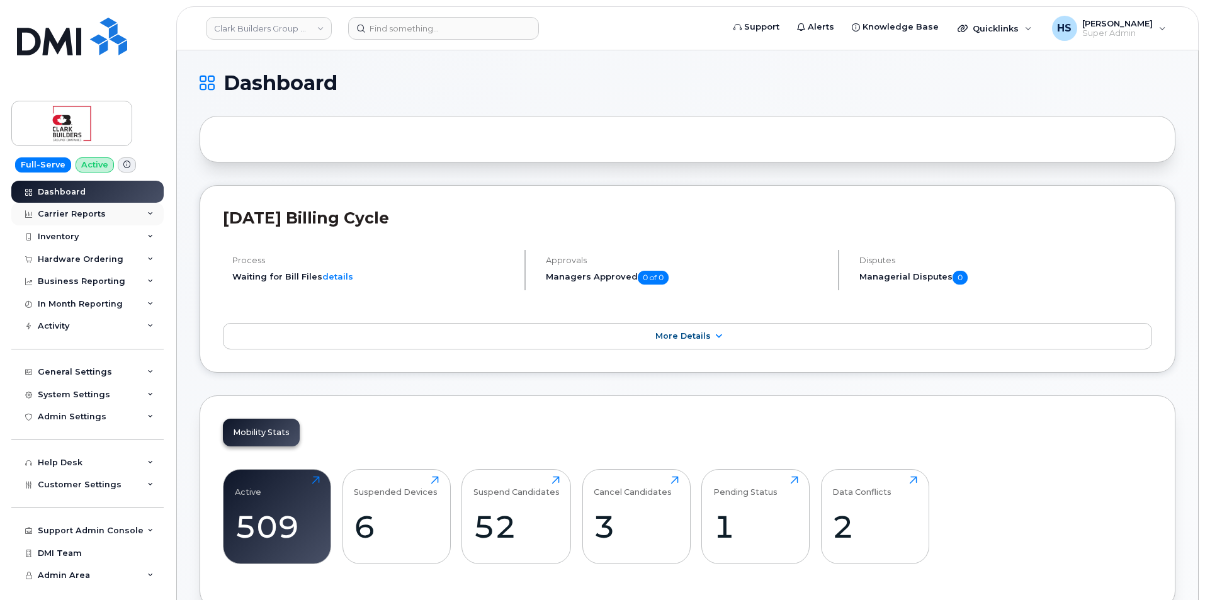
click at [60, 210] on div "Carrier Reports" at bounding box center [72, 214] width 68 height 10
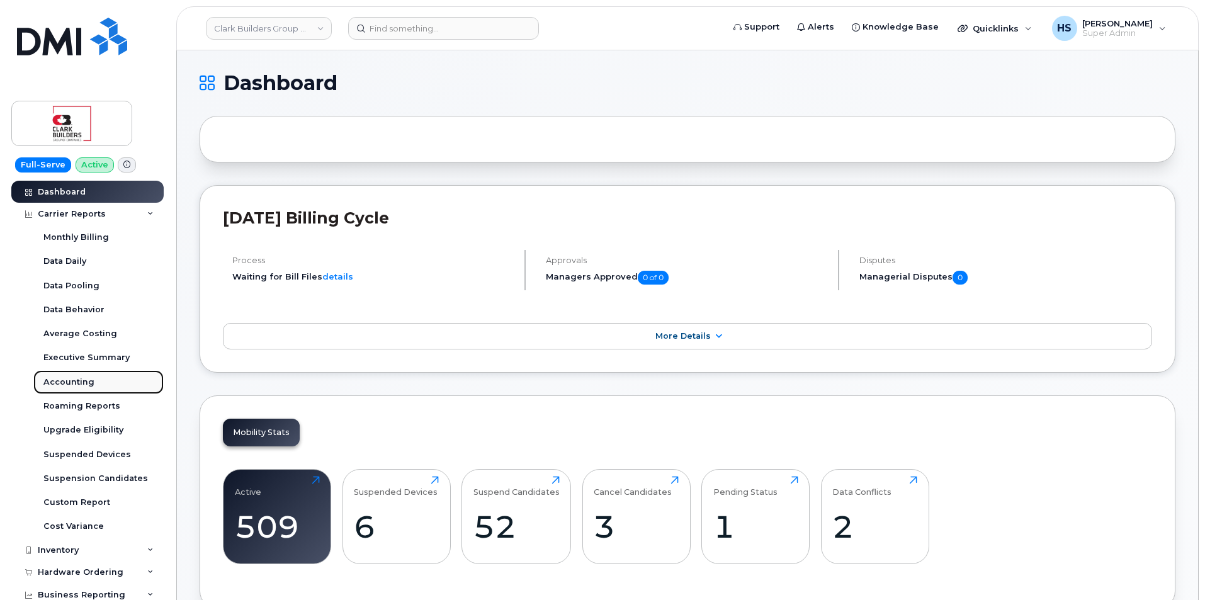
click at [70, 377] on div "Accounting" at bounding box center [68, 381] width 51 height 11
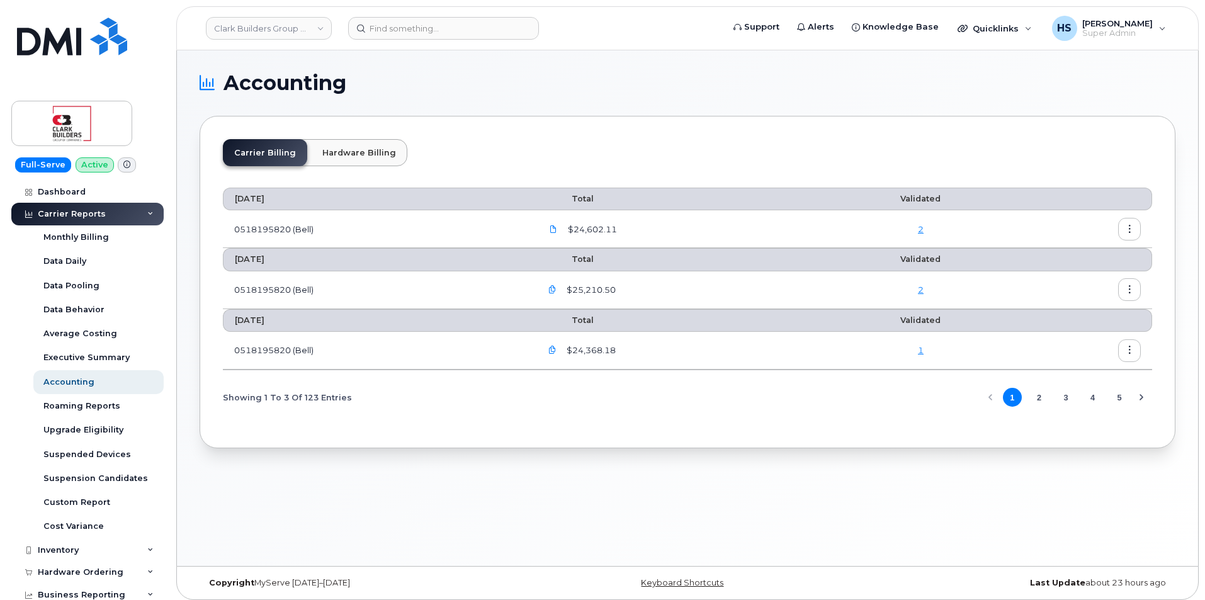
click at [924, 229] on link "2" at bounding box center [921, 229] width 6 height 10
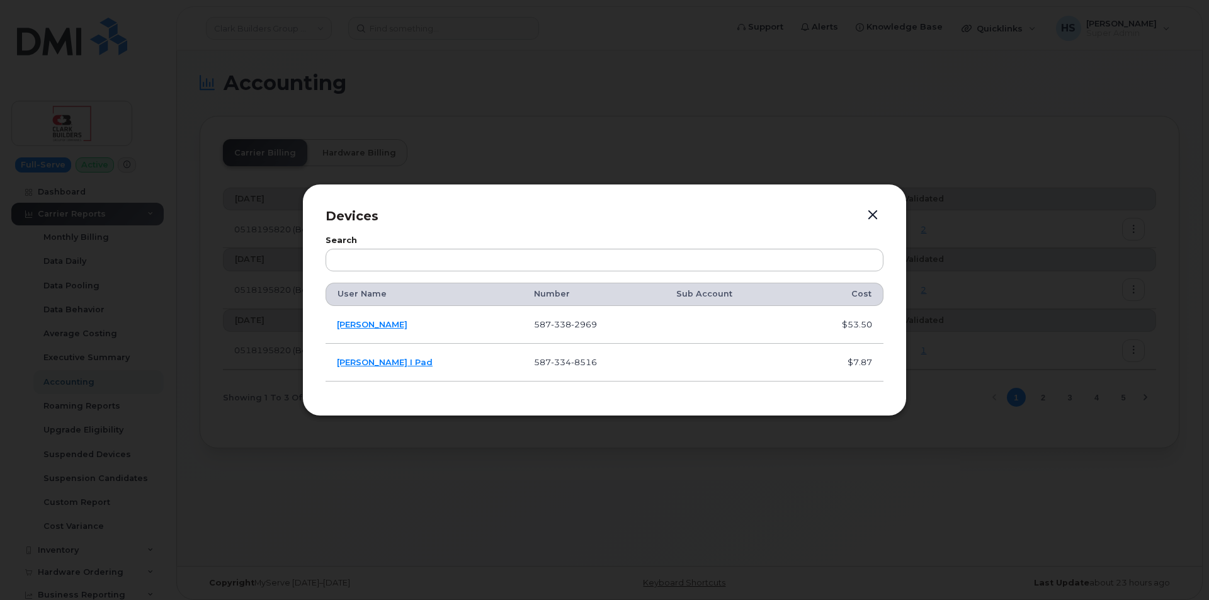
click at [875, 213] on button "button" at bounding box center [872, 215] width 19 height 18
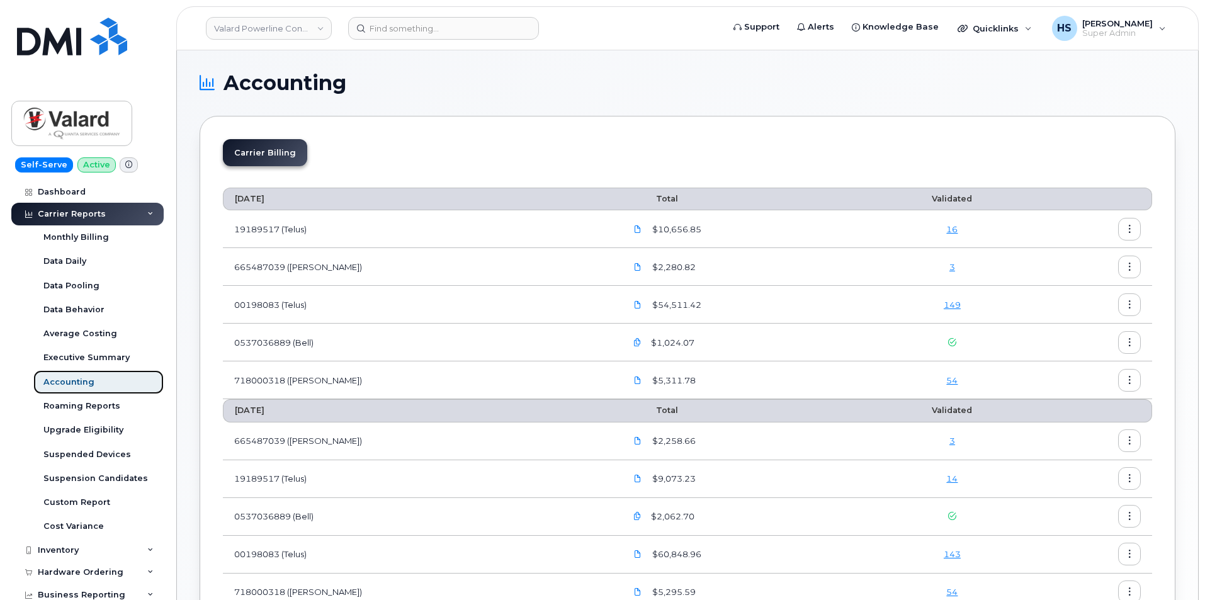
click at [82, 382] on div "Accounting" at bounding box center [68, 381] width 51 height 11
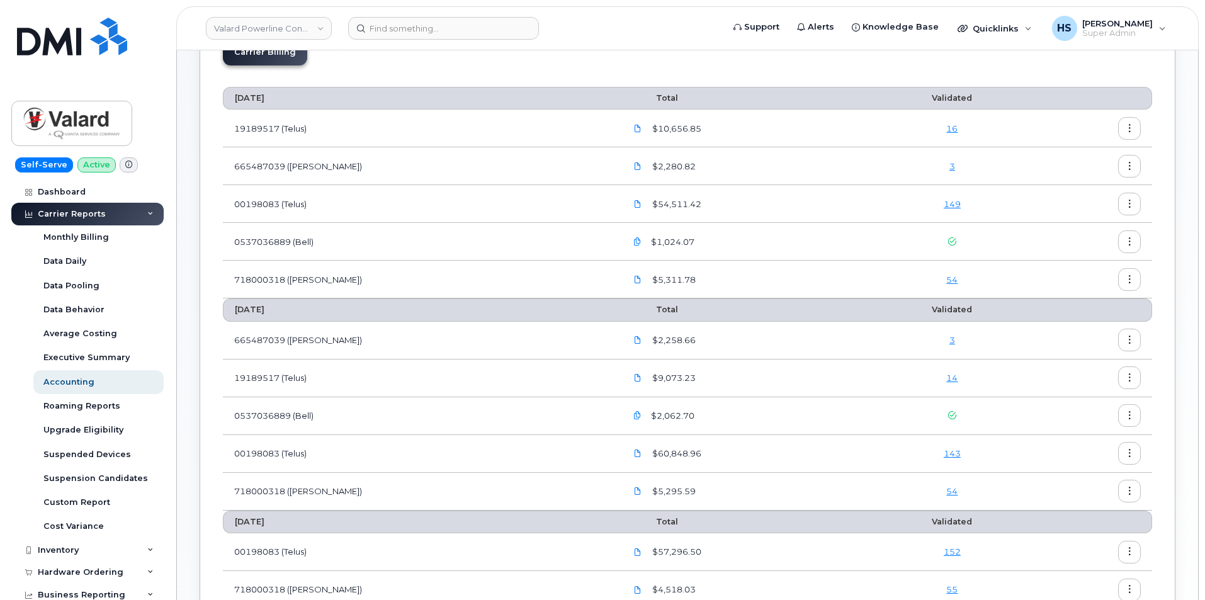
scroll to position [50, 0]
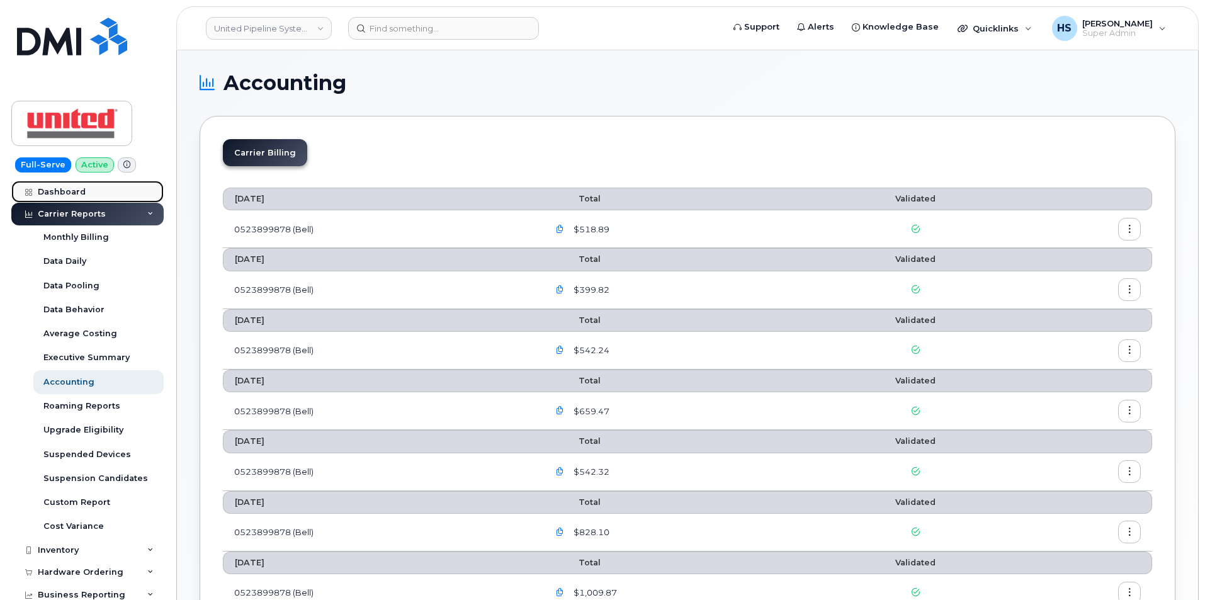
click at [68, 194] on div "Dashboard" at bounding box center [62, 192] width 48 height 10
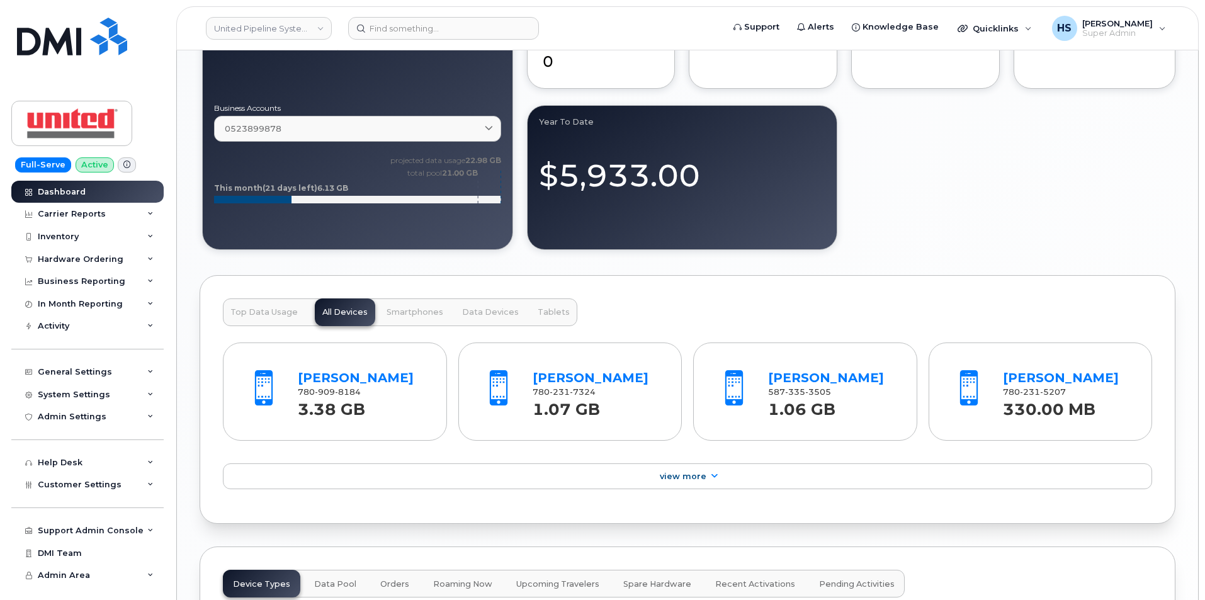
scroll to position [1462, 0]
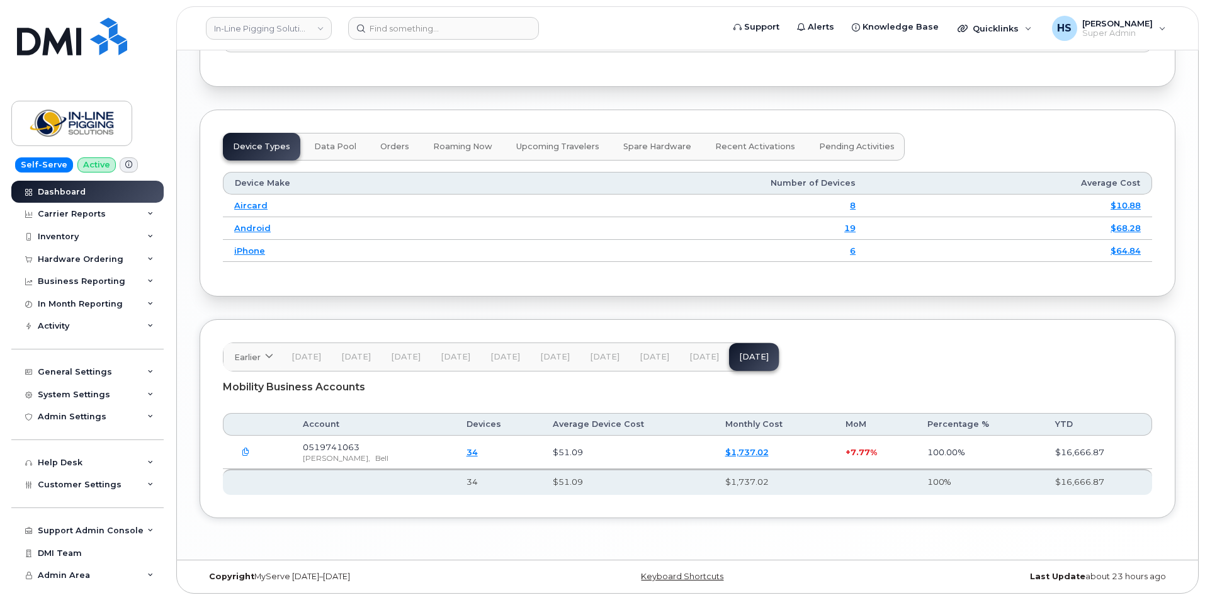
scroll to position [1596, 0]
click at [268, 28] on link "In-Line Pigging Solutions Ltd." at bounding box center [269, 28] width 126 height 23
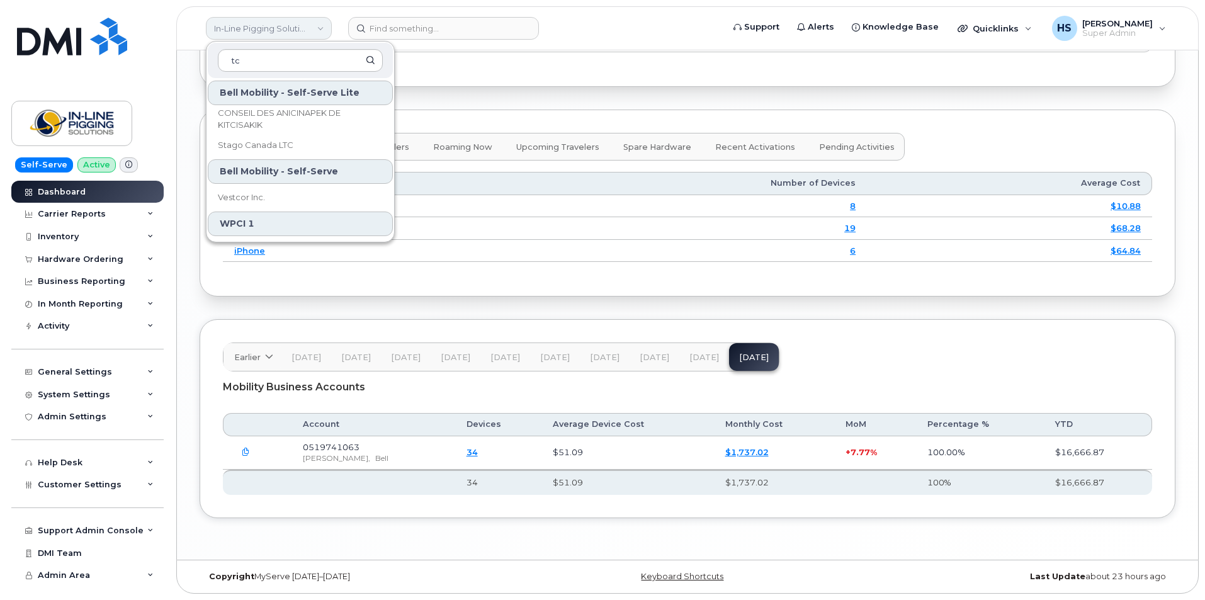
type input "t"
type input "T"
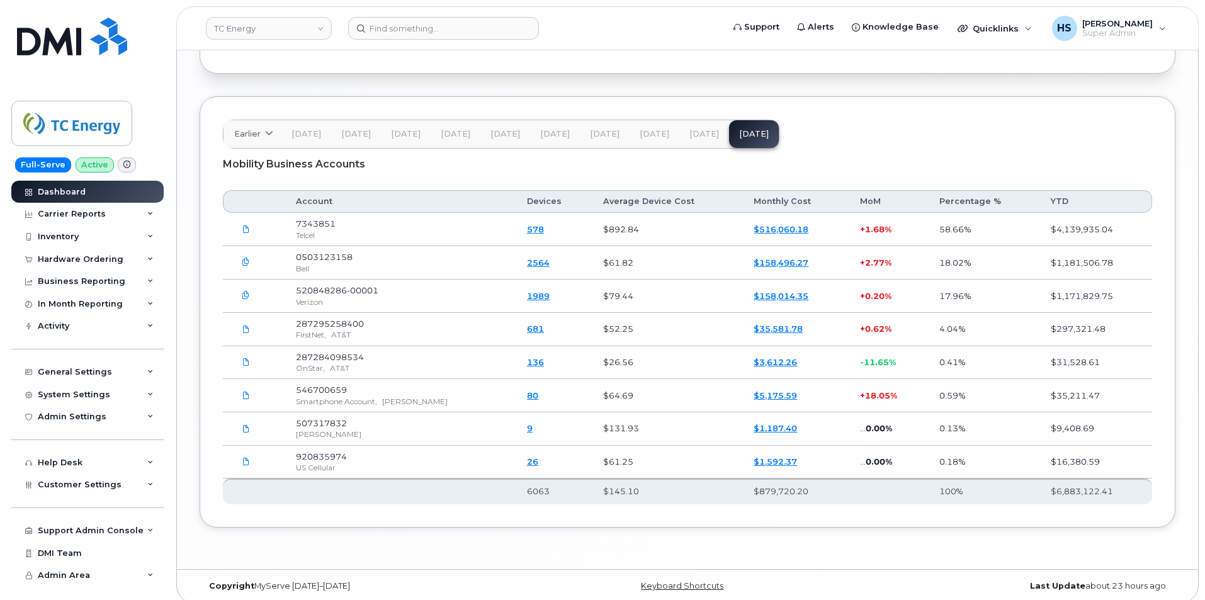
scroll to position [1874, 0]
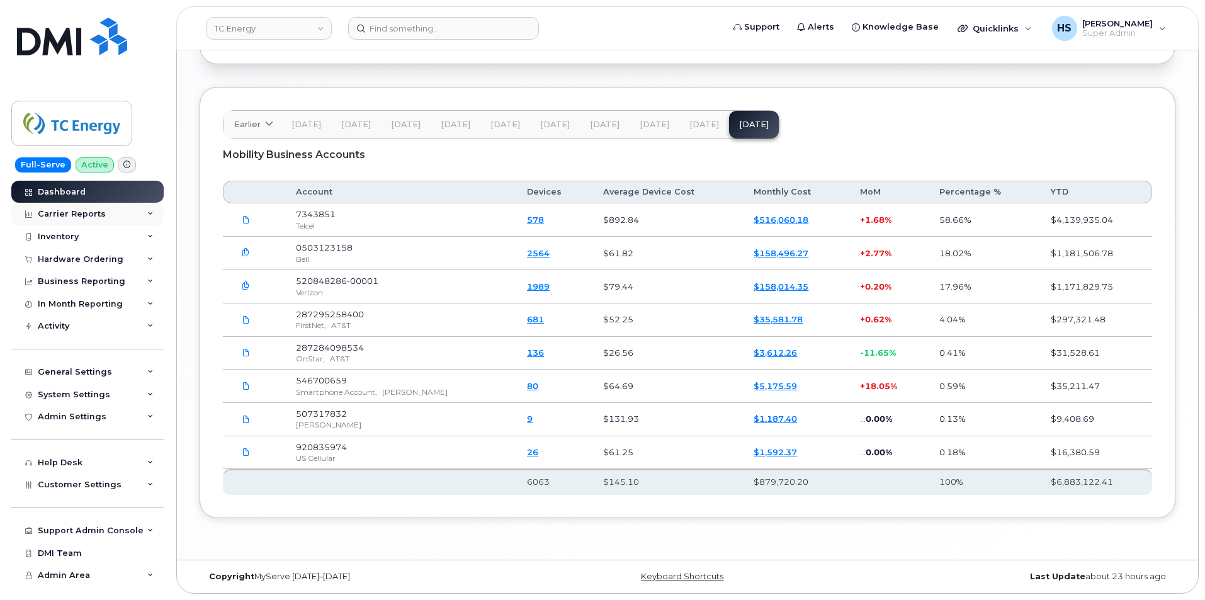
click at [56, 216] on div "Carrier Reports" at bounding box center [72, 214] width 68 height 10
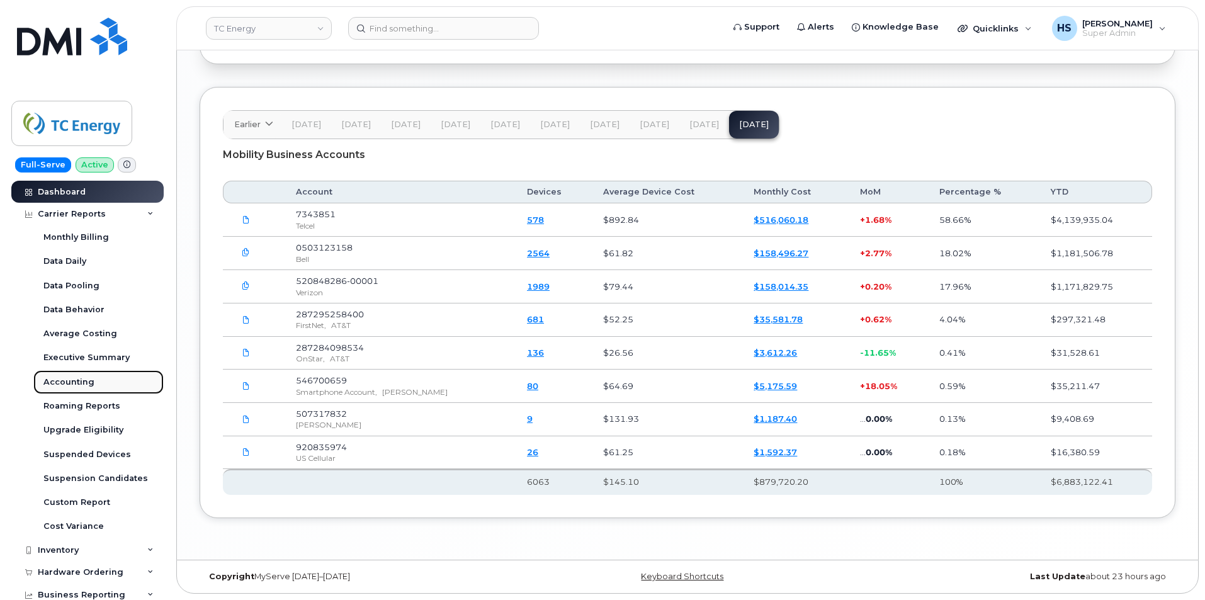
click at [62, 385] on div "Accounting" at bounding box center [68, 381] width 51 height 11
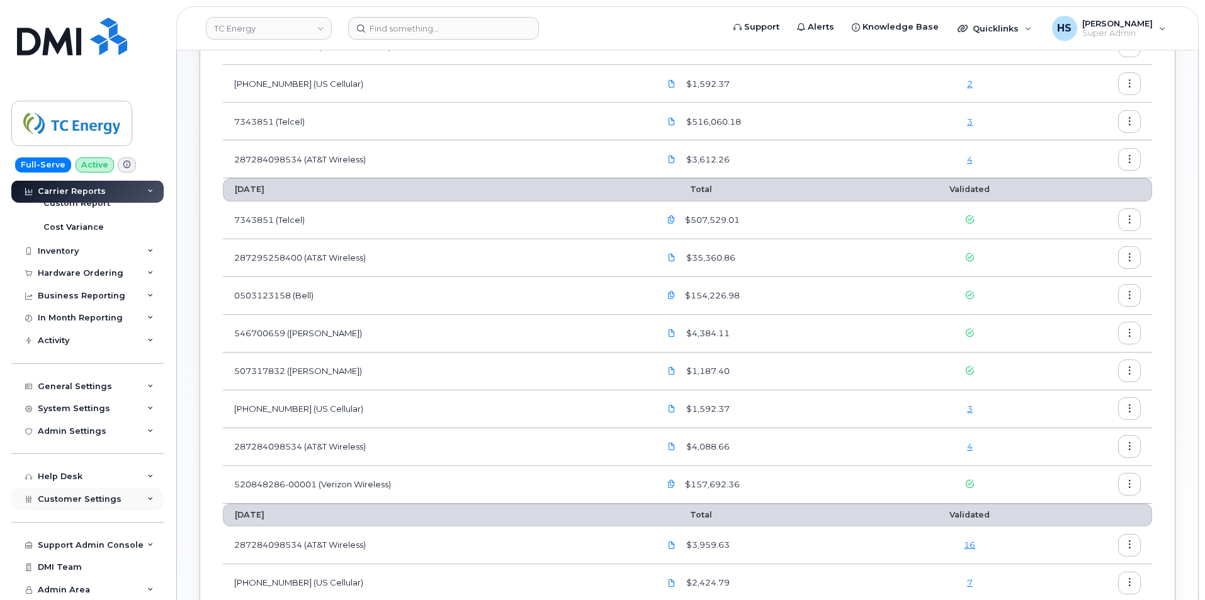
scroll to position [315, 0]
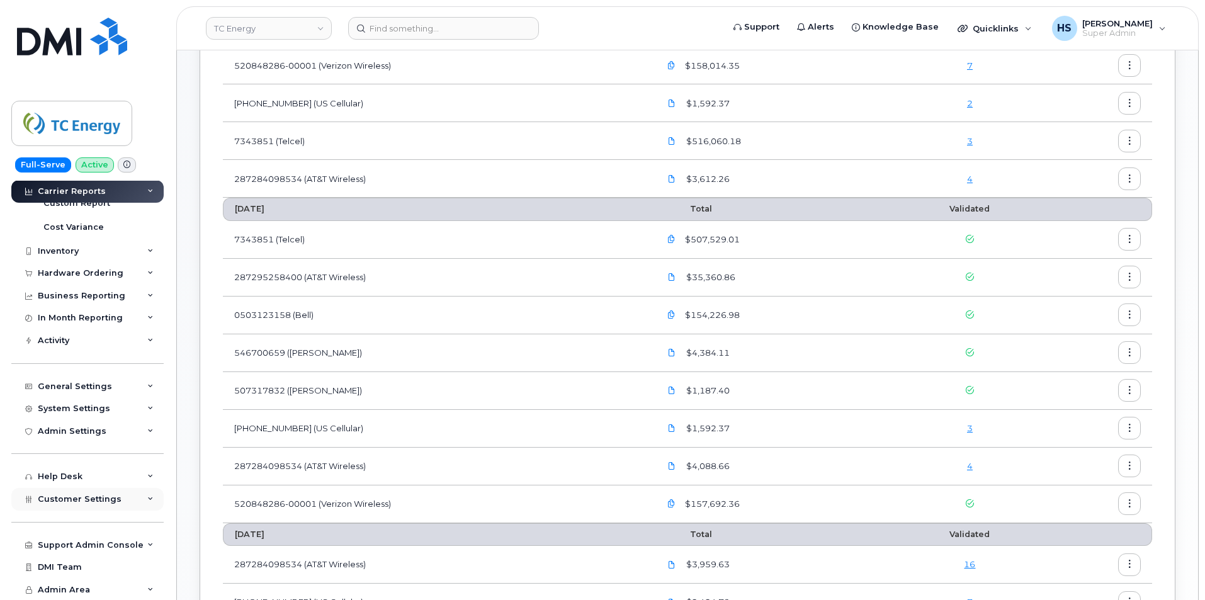
click at [83, 495] on span "Customer Settings" at bounding box center [80, 498] width 84 height 9
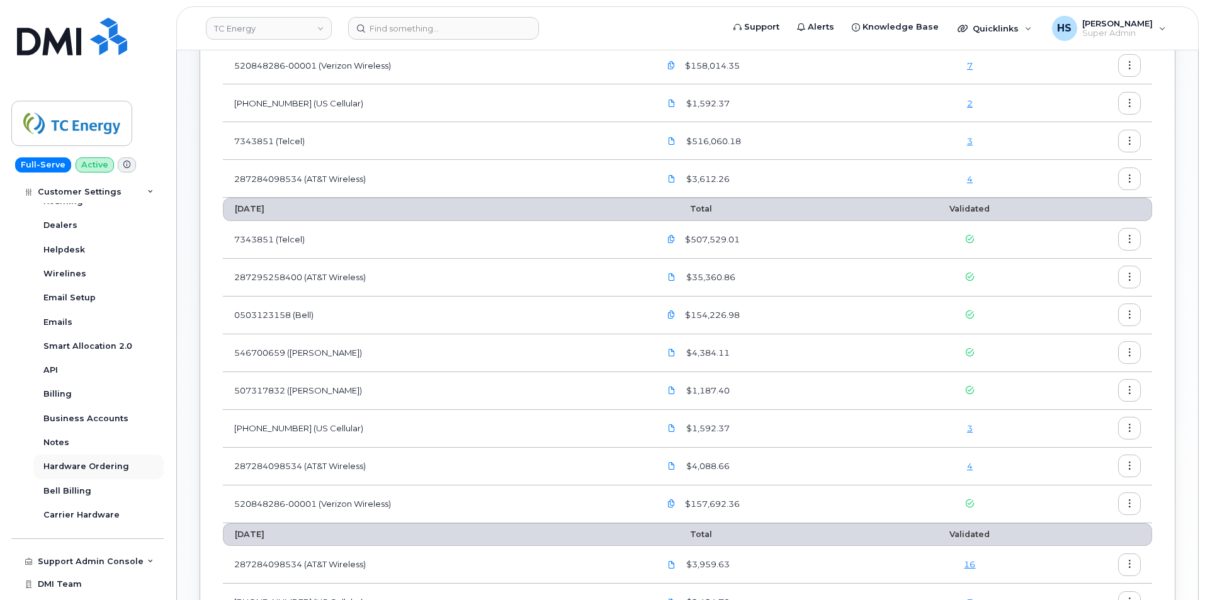
scroll to position [677, 0]
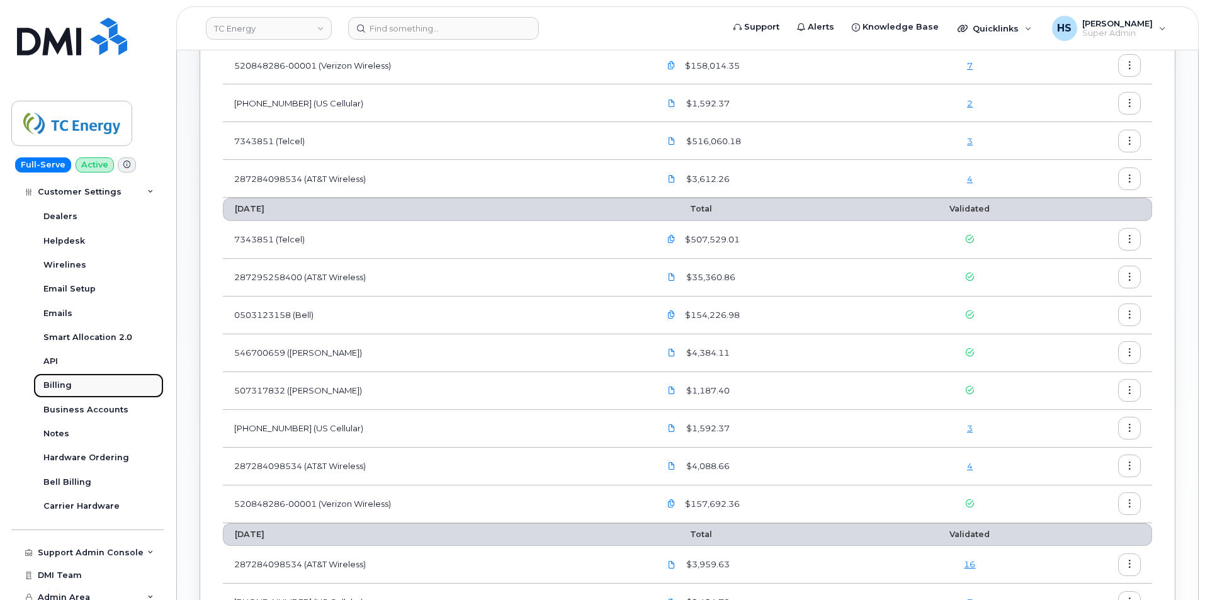
click at [60, 385] on div "Billing" at bounding box center [57, 385] width 28 height 11
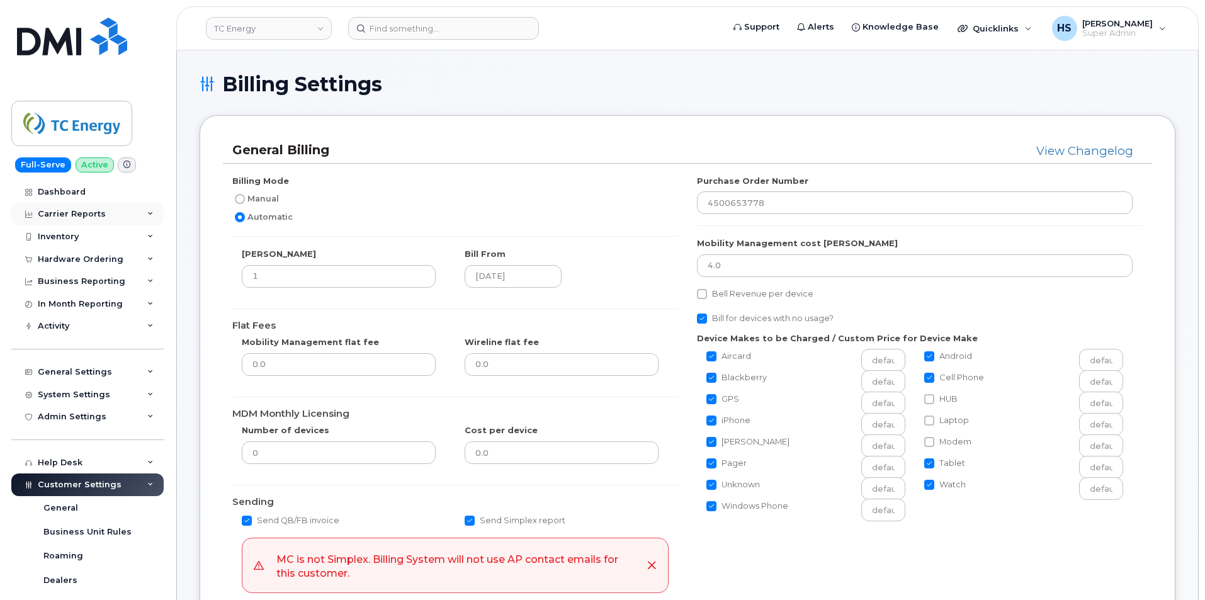
click at [60, 218] on div "Carrier Reports" at bounding box center [72, 214] width 68 height 10
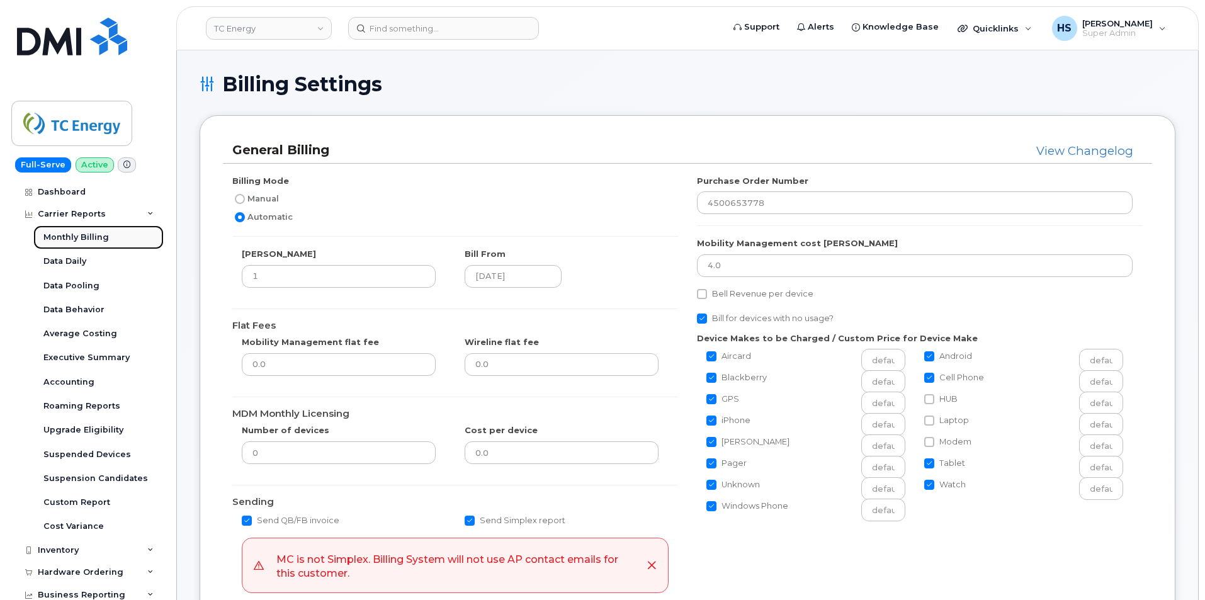
click at [73, 237] on div "Monthly Billing" at bounding box center [75, 237] width 65 height 11
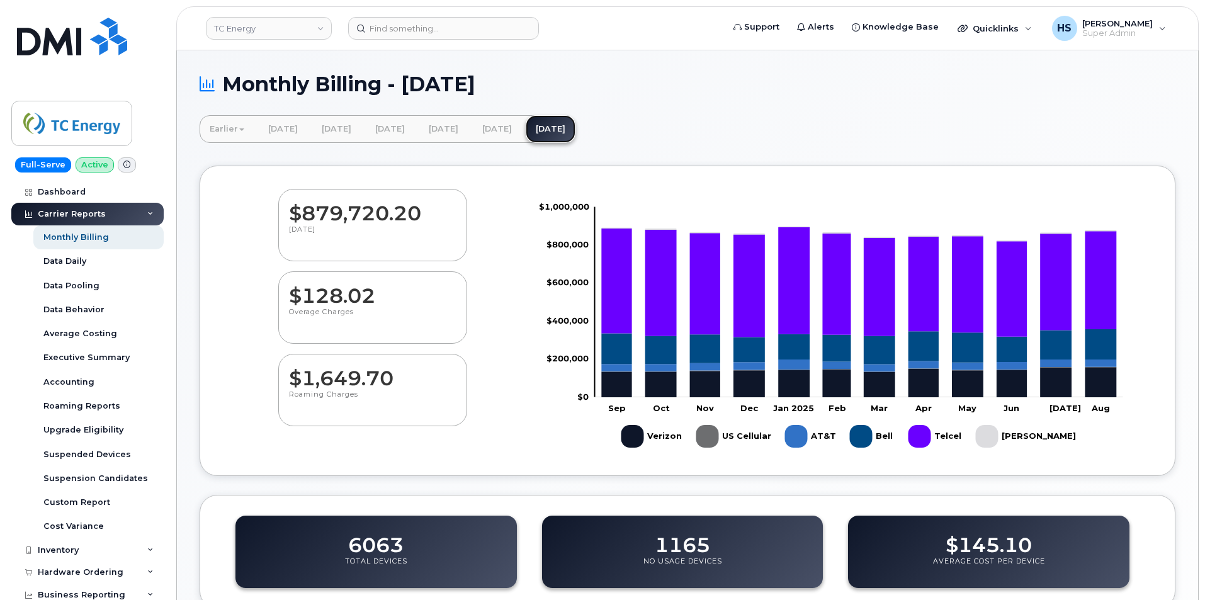
drag, startPoint x: 633, startPoint y: 131, endPoint x: 604, endPoint y: 133, distance: 29.6
click at [575, 131] on link "[DATE]" at bounding box center [551, 129] width 50 height 28
click at [522, 133] on link "[DATE]" at bounding box center [497, 129] width 50 height 28
click at [575, 129] on link "[DATE]" at bounding box center [551, 129] width 50 height 28
click at [247, 28] on link "TC Energy" at bounding box center [269, 28] width 126 height 23
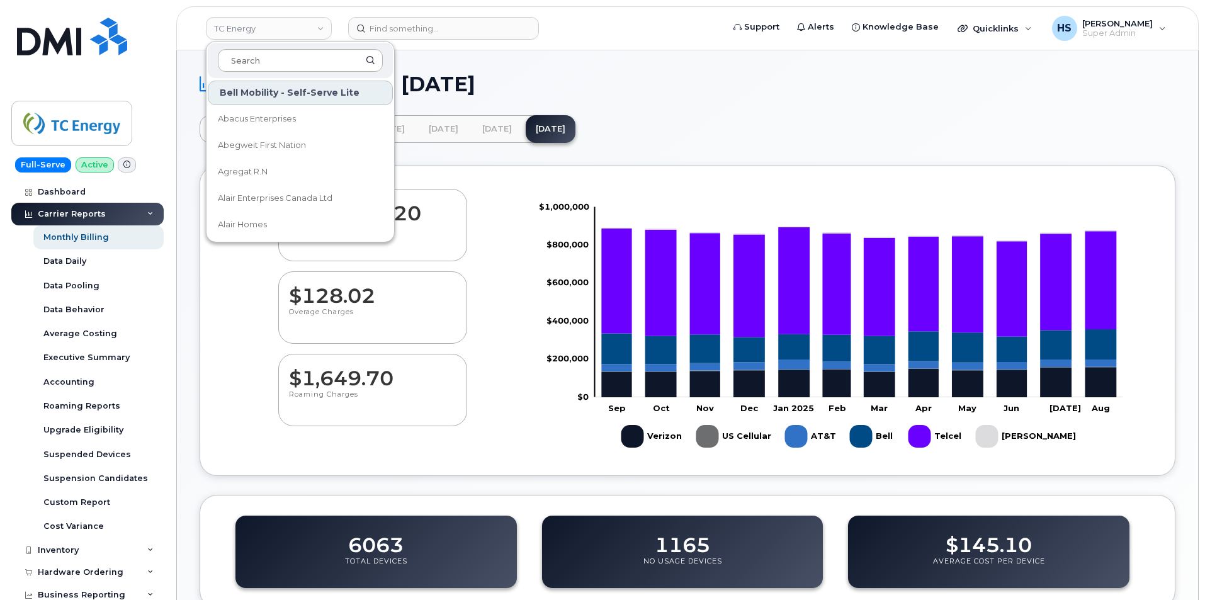
click at [254, 59] on input at bounding box center [300, 60] width 165 height 23
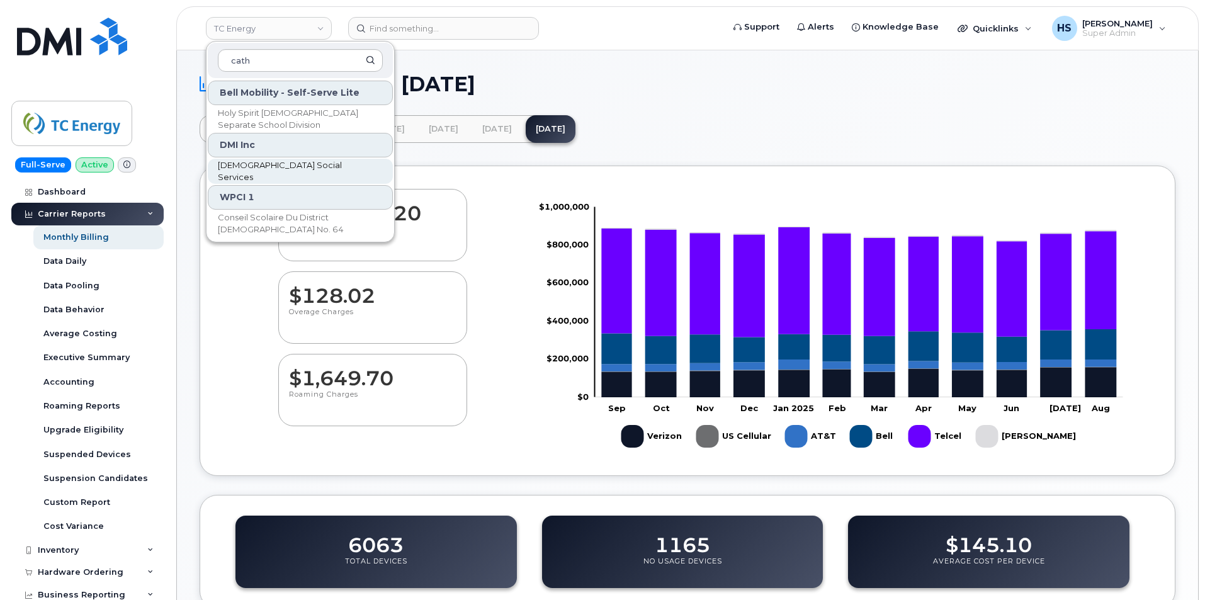
type input "cath"
click at [278, 172] on span "Catholic Social Services" at bounding box center [290, 171] width 145 height 25
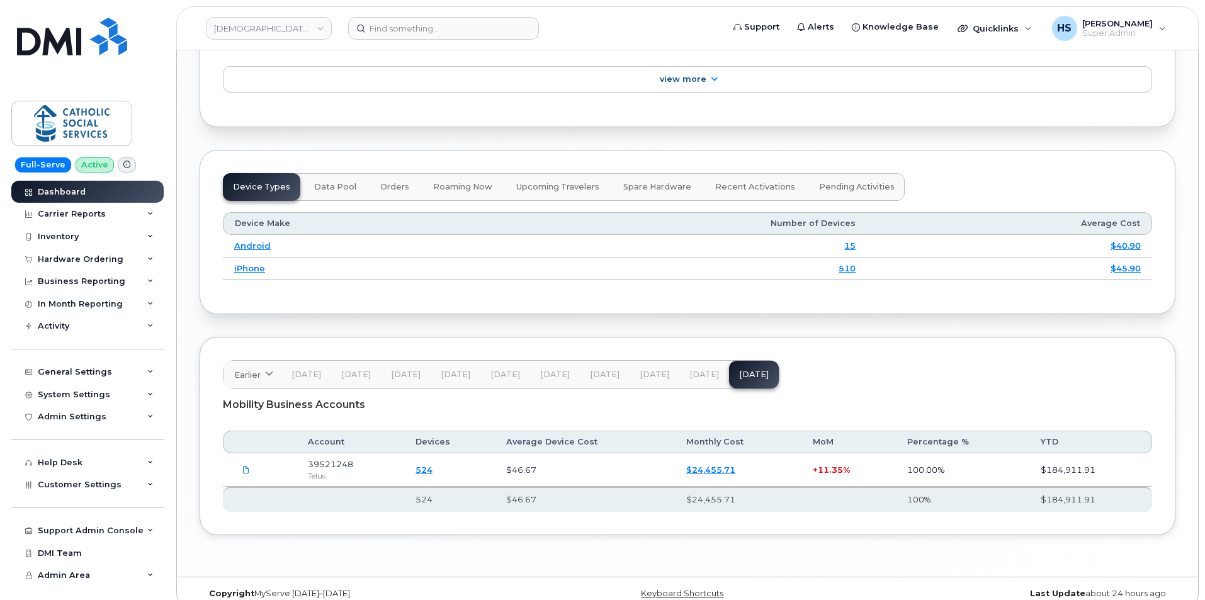
scroll to position [1496, 0]
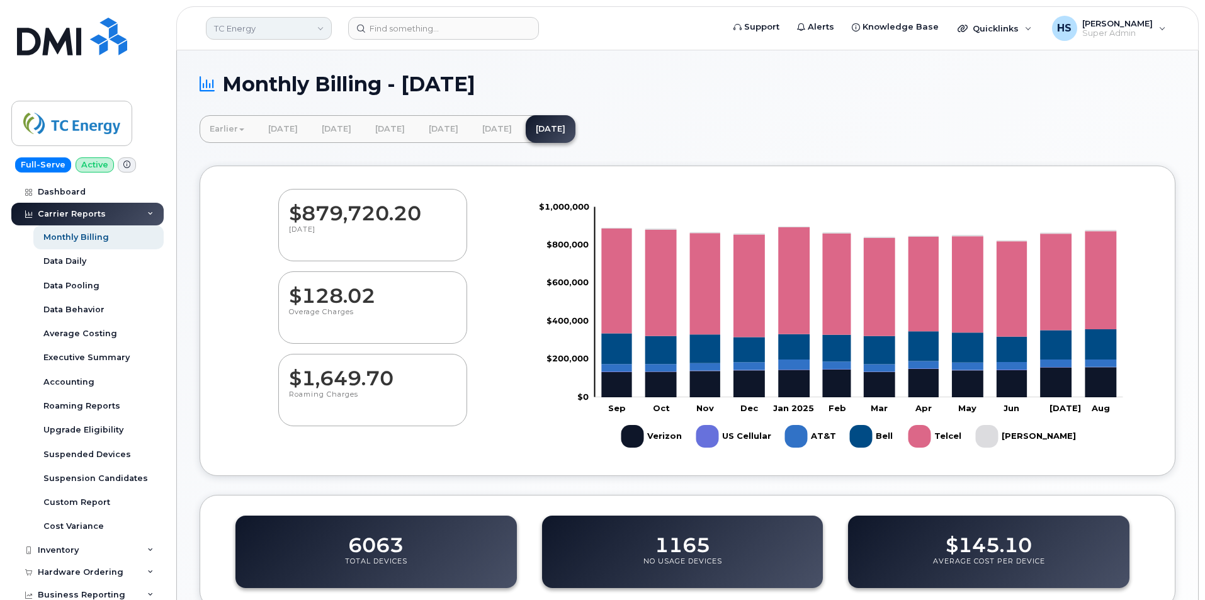
click at [283, 30] on link "TC Energy" at bounding box center [269, 28] width 126 height 23
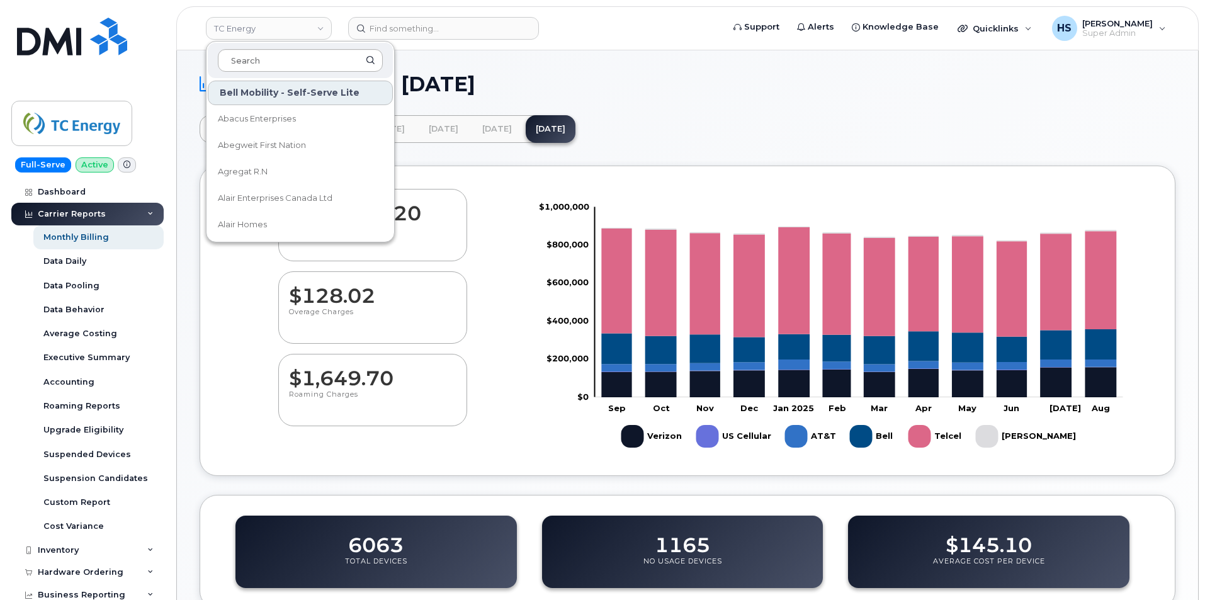
click at [265, 67] on input at bounding box center [300, 60] width 165 height 23
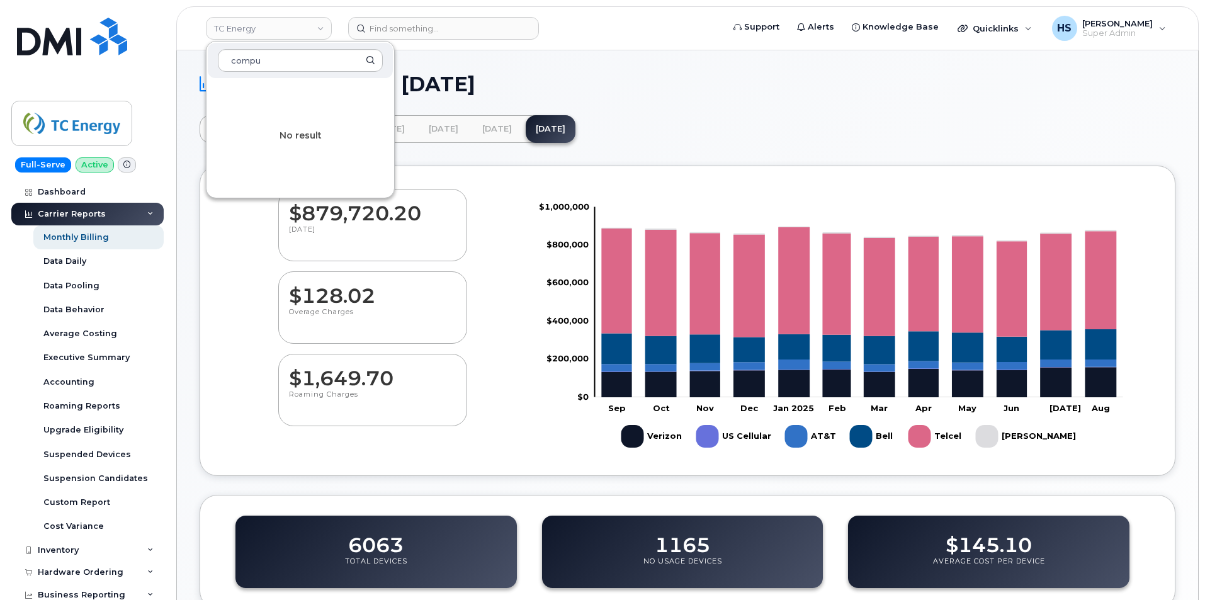
type input "compu"
drag, startPoint x: 279, startPoint y: 59, endPoint x: 217, endPoint y: 59, distance: 62.3
click at [217, 59] on div "compu" at bounding box center [300, 60] width 185 height 35
type input "compuvision"
click at [290, 55] on input "compuvision" at bounding box center [300, 60] width 165 height 23
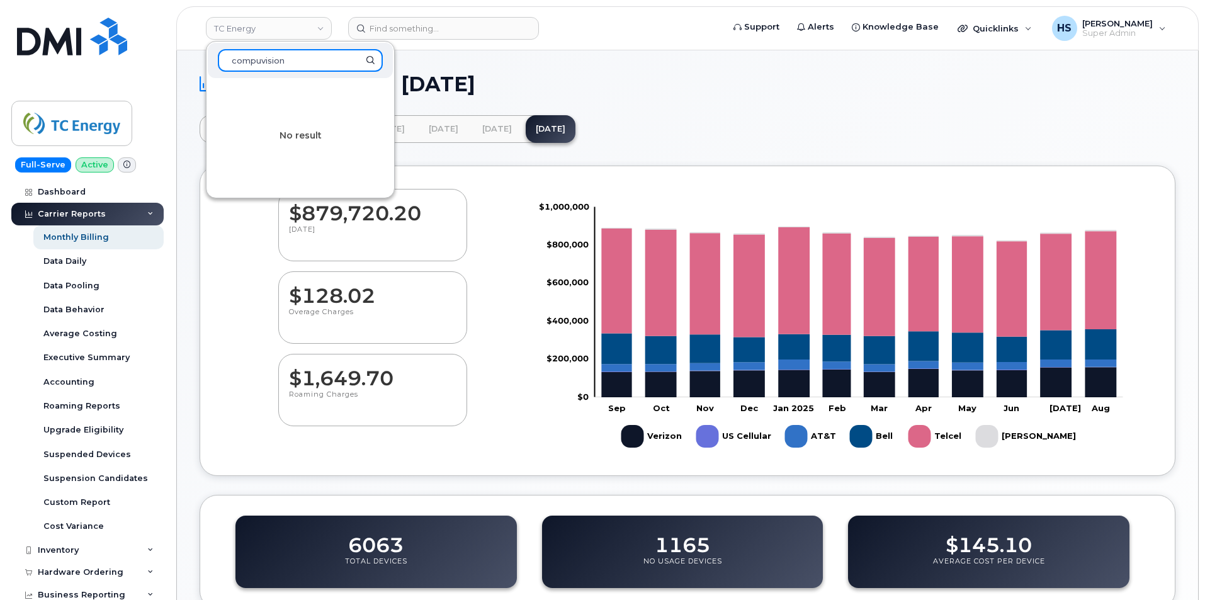
drag, startPoint x: 321, startPoint y: 58, endPoint x: 155, endPoint y: 59, distance: 165.6
click at [176, 50] on div "TC Energy compuvision No result Support Alerts Knowledge Base Quicklinks Suspen…" at bounding box center [687, 28] width 1022 height 44
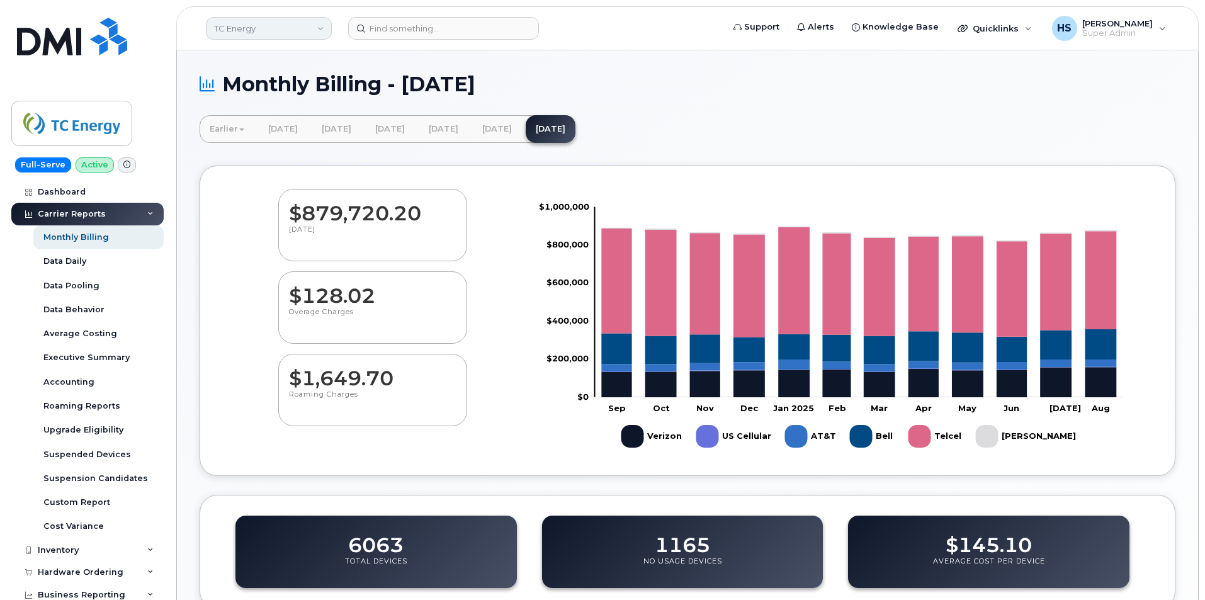
click at [291, 28] on link "TC Energy" at bounding box center [269, 28] width 126 height 23
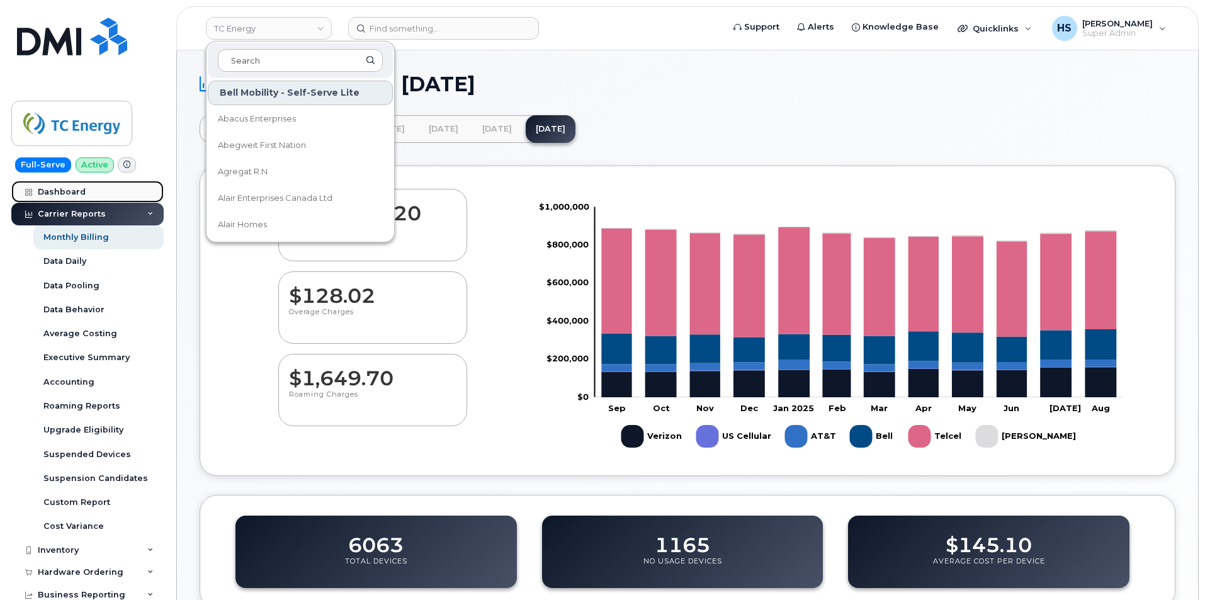
click at [64, 193] on div "Dashboard" at bounding box center [62, 192] width 48 height 10
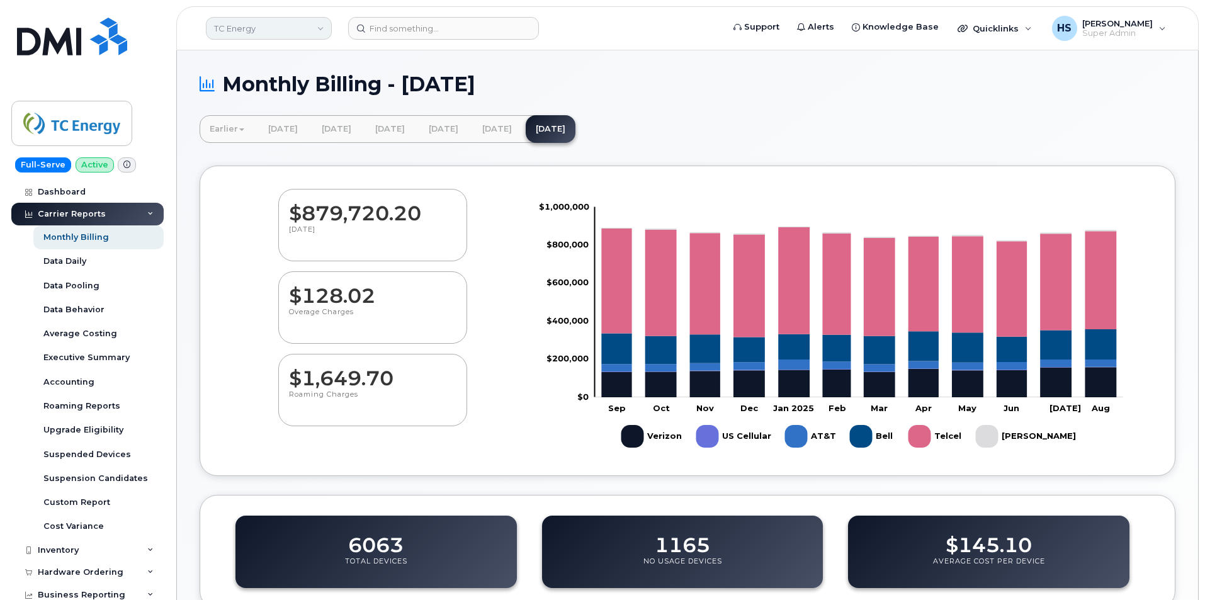
click at [270, 26] on link "TC Energy" at bounding box center [269, 28] width 126 height 23
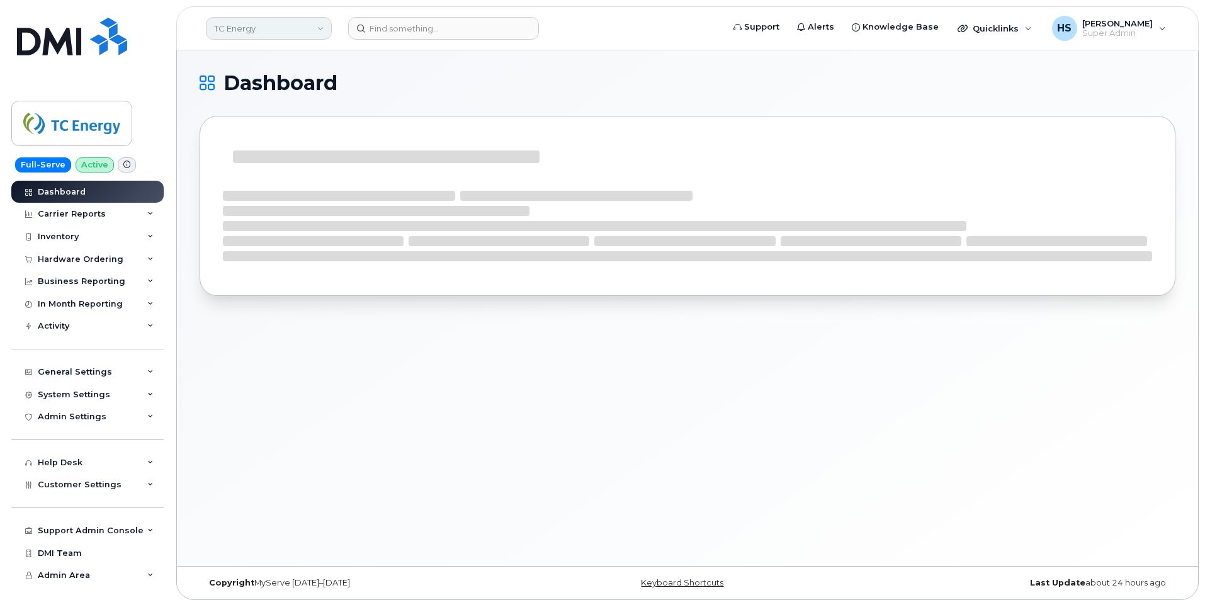
click at [261, 30] on link "TC Energy" at bounding box center [269, 28] width 126 height 23
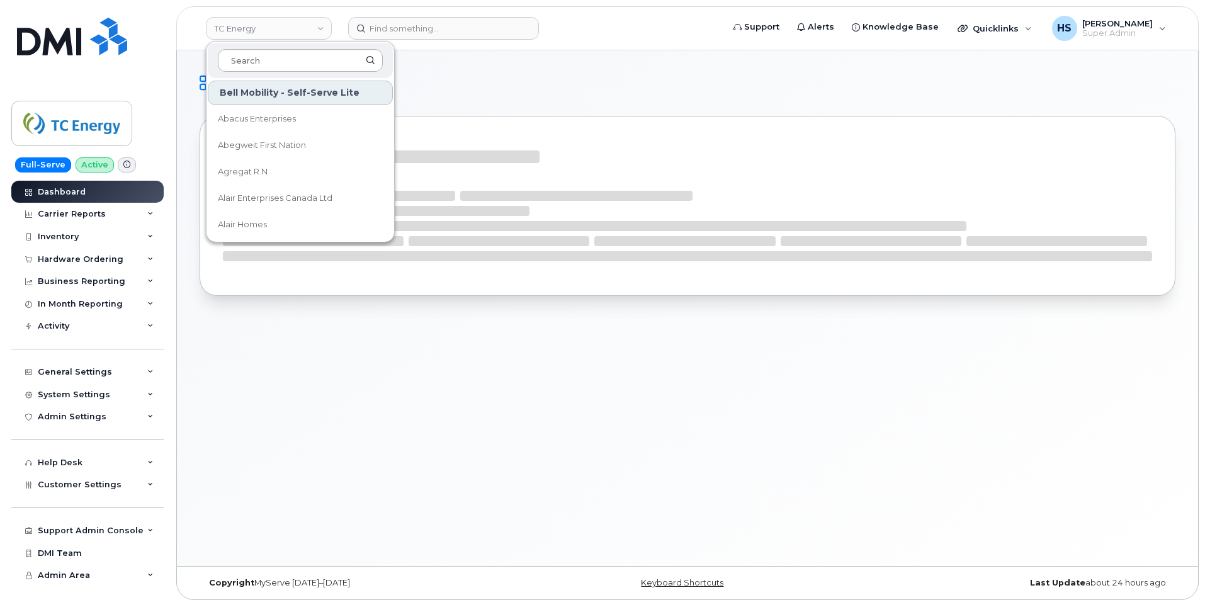
click at [251, 57] on input at bounding box center [300, 60] width 165 height 23
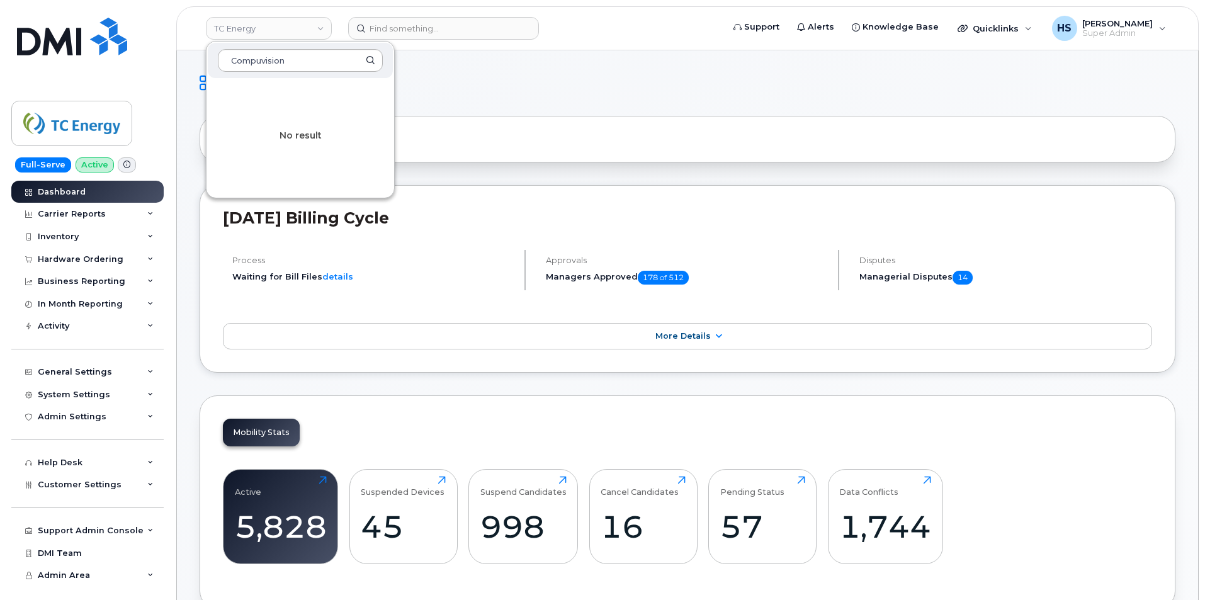
type input "Compuvision"
click at [290, 65] on input "Compuvision" at bounding box center [300, 60] width 165 height 23
drag, startPoint x: 351, startPoint y: 63, endPoint x: 105, endPoint y: 51, distance: 247.1
click at [176, 50] on div "TC Energy Compuvision No result Support Alerts Knowledge Base Quicklinks Suspen…" at bounding box center [687, 28] width 1022 height 44
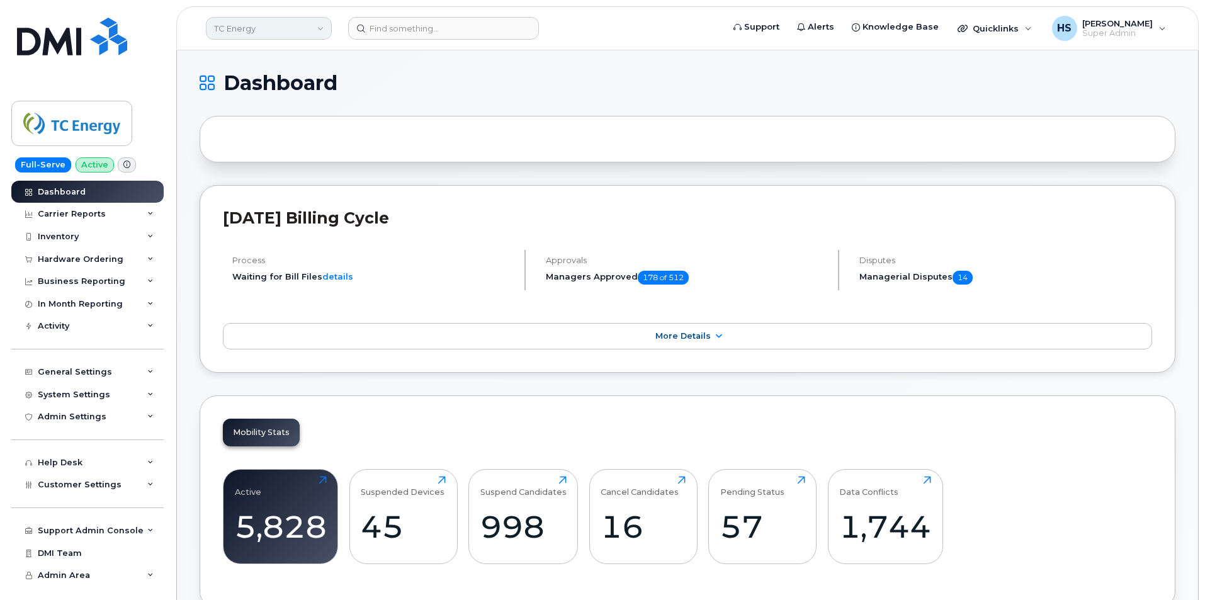
click at [297, 32] on link "TC Energy" at bounding box center [269, 28] width 126 height 23
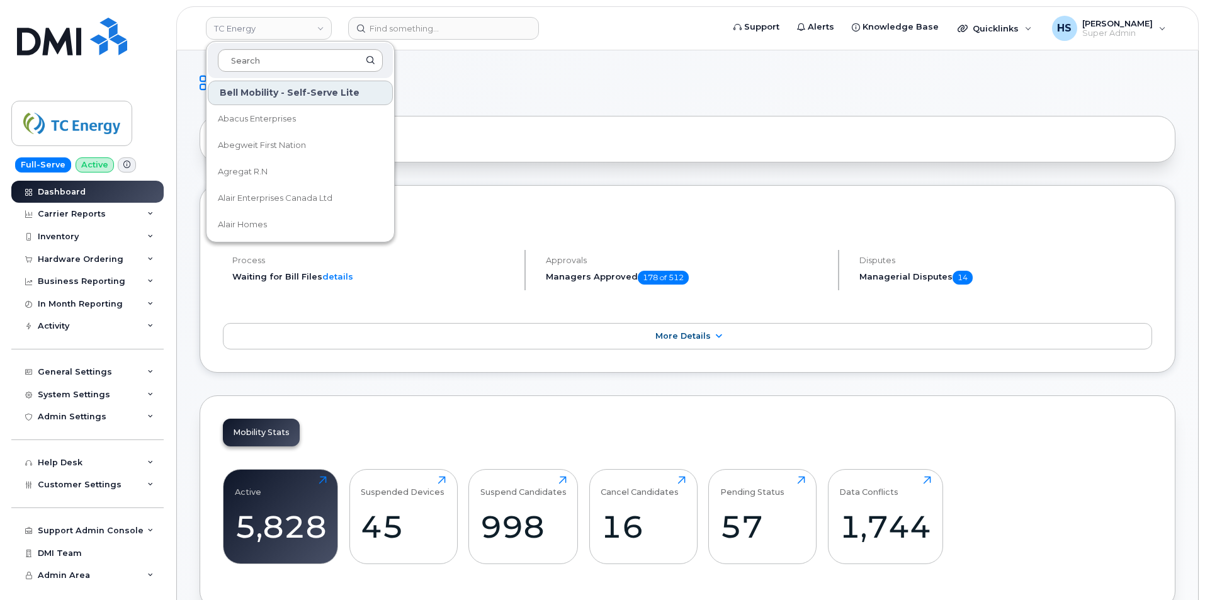
click at [280, 62] on input at bounding box center [300, 60] width 165 height 23
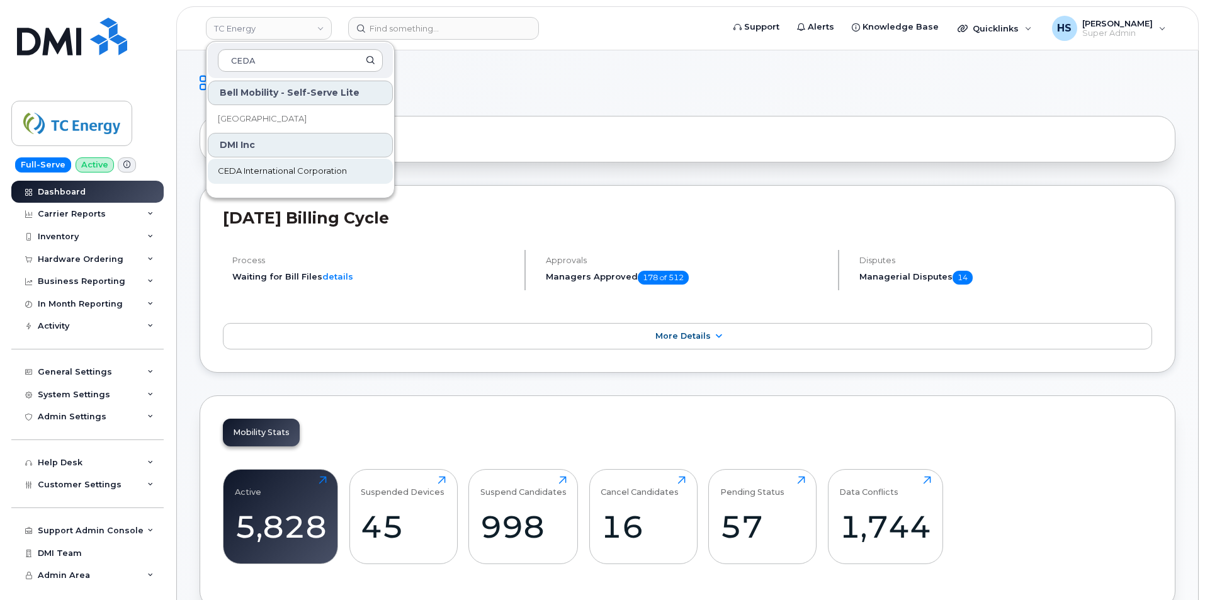
type input "CEDA"
click at [293, 169] on span "CEDA International Corporation" at bounding box center [282, 171] width 129 height 13
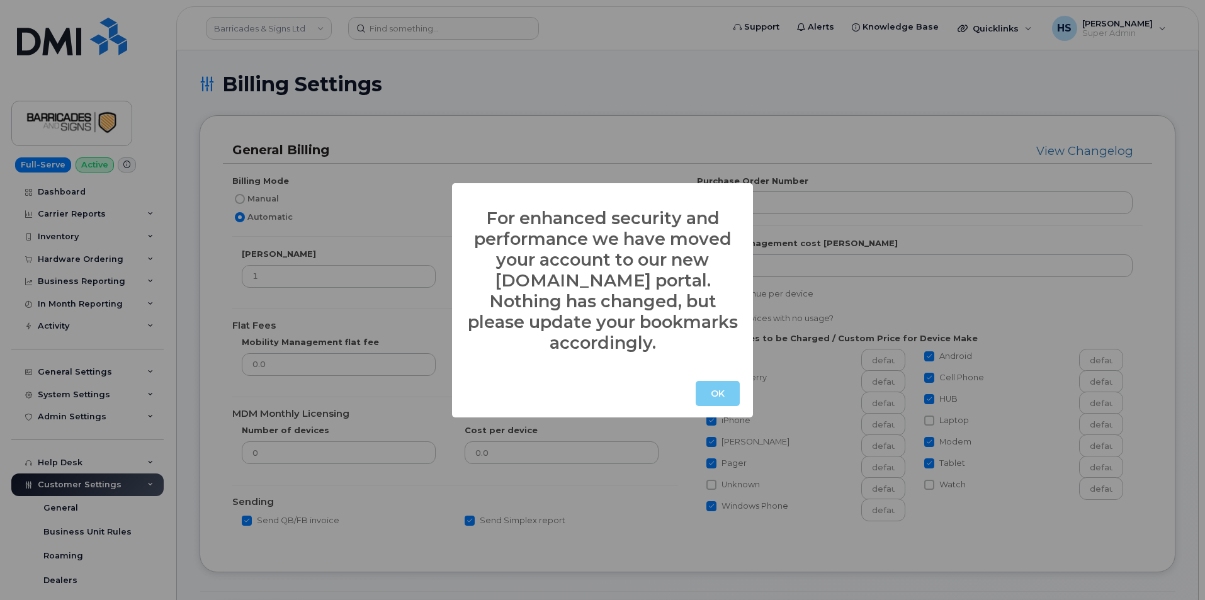
click at [721, 382] on button "OK" at bounding box center [718, 393] width 44 height 25
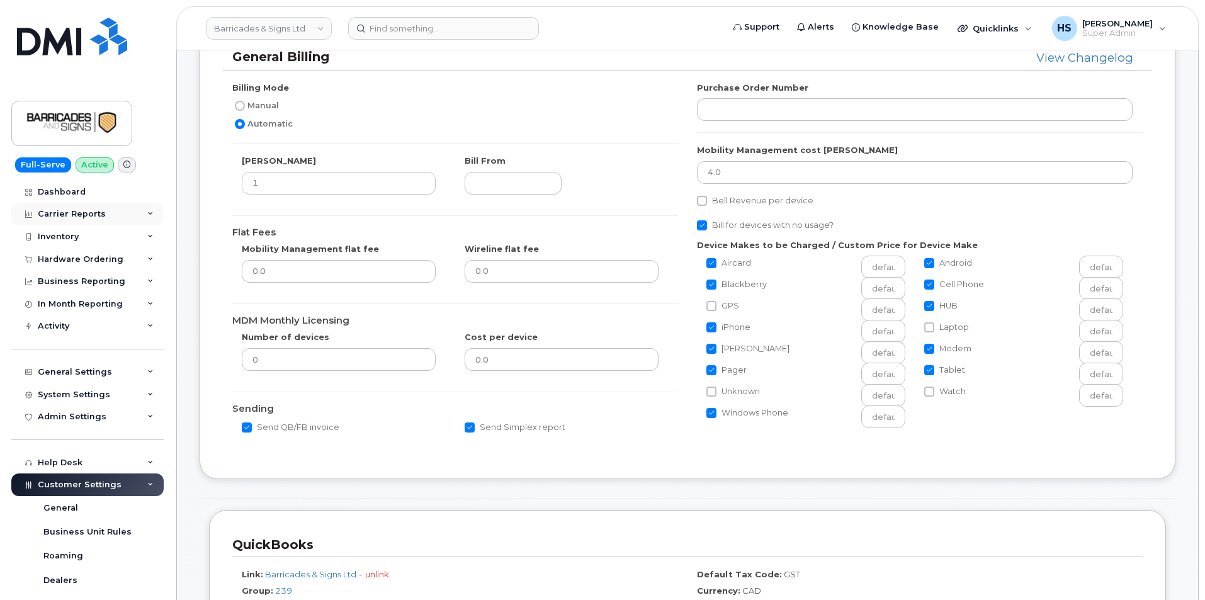
scroll to position [126, 0]
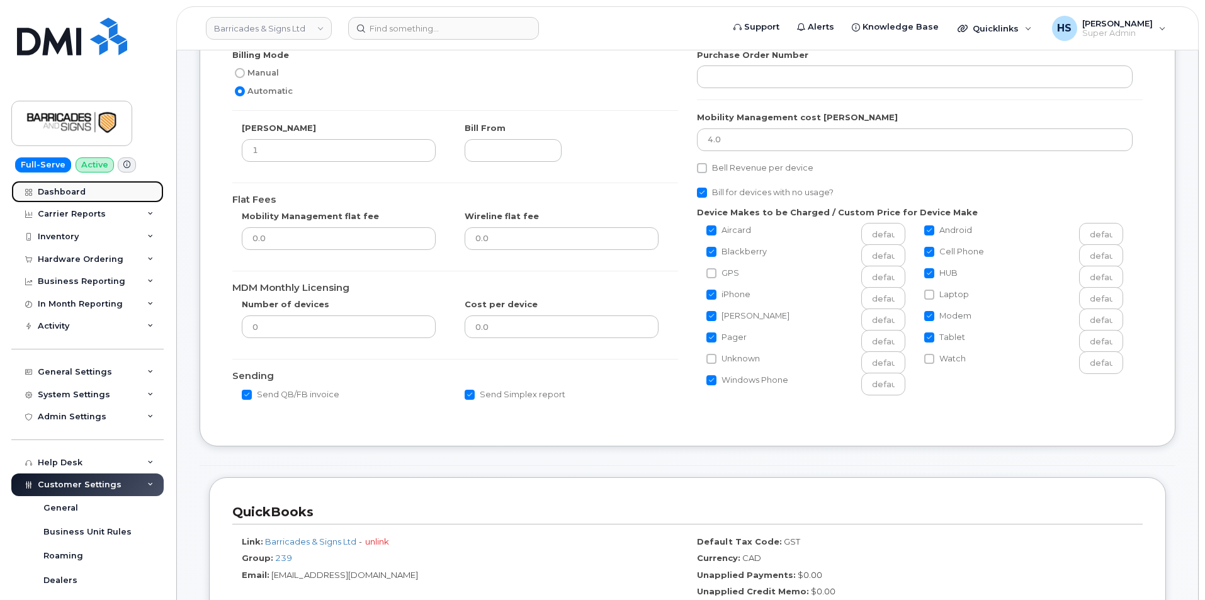
click at [70, 182] on link "Dashboard" at bounding box center [87, 192] width 152 height 23
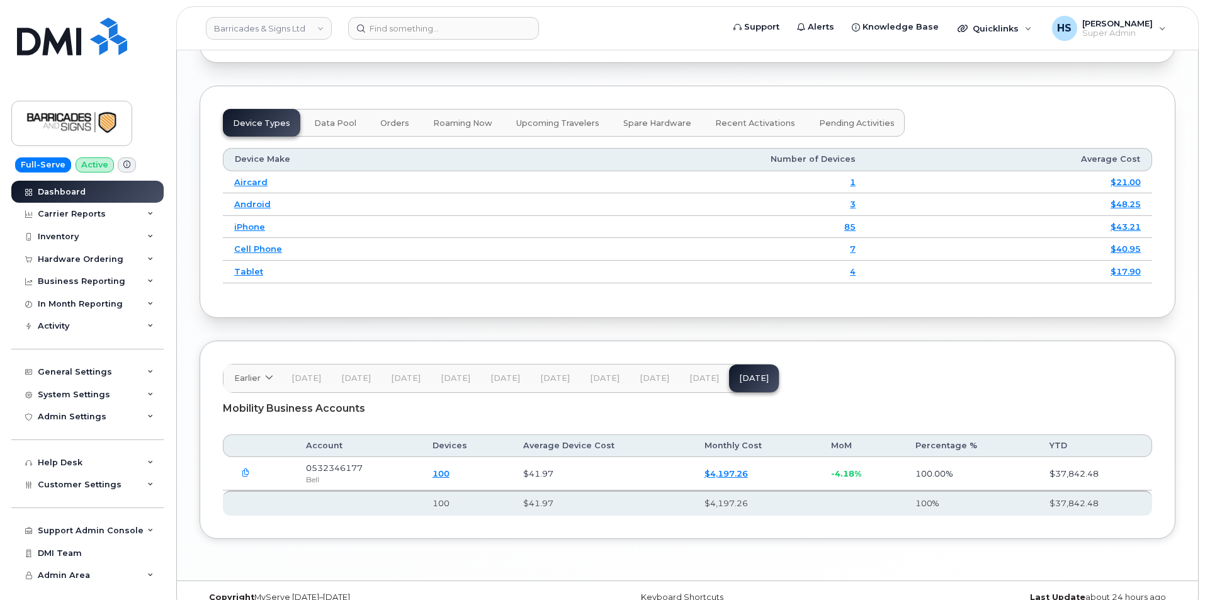
scroll to position [1570, 0]
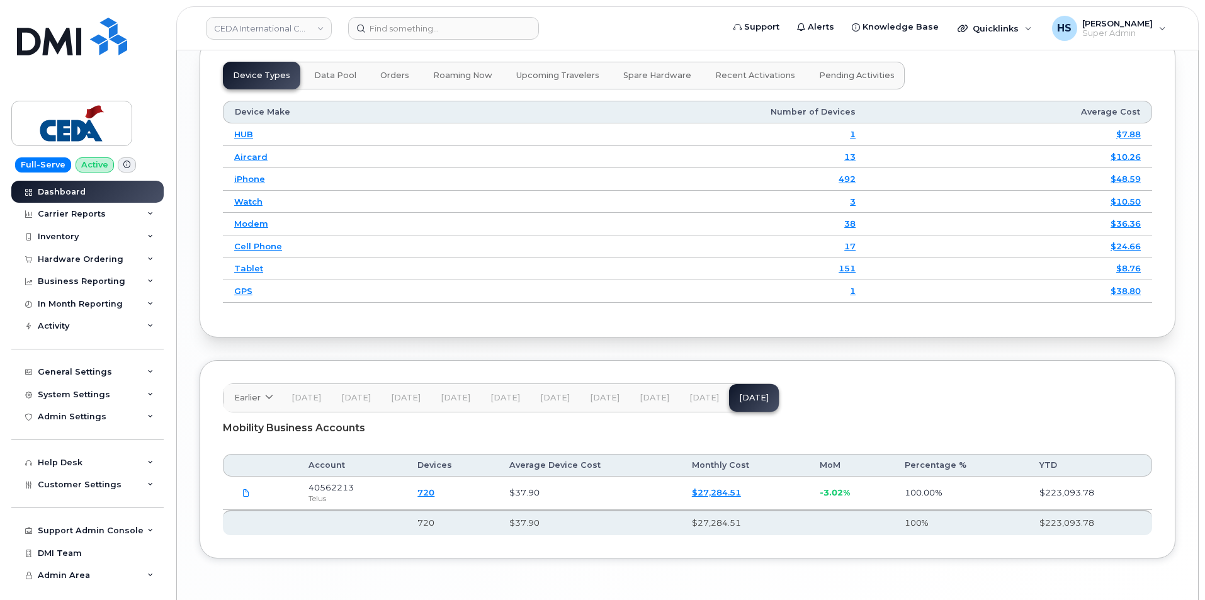
scroll to position [1648, 0]
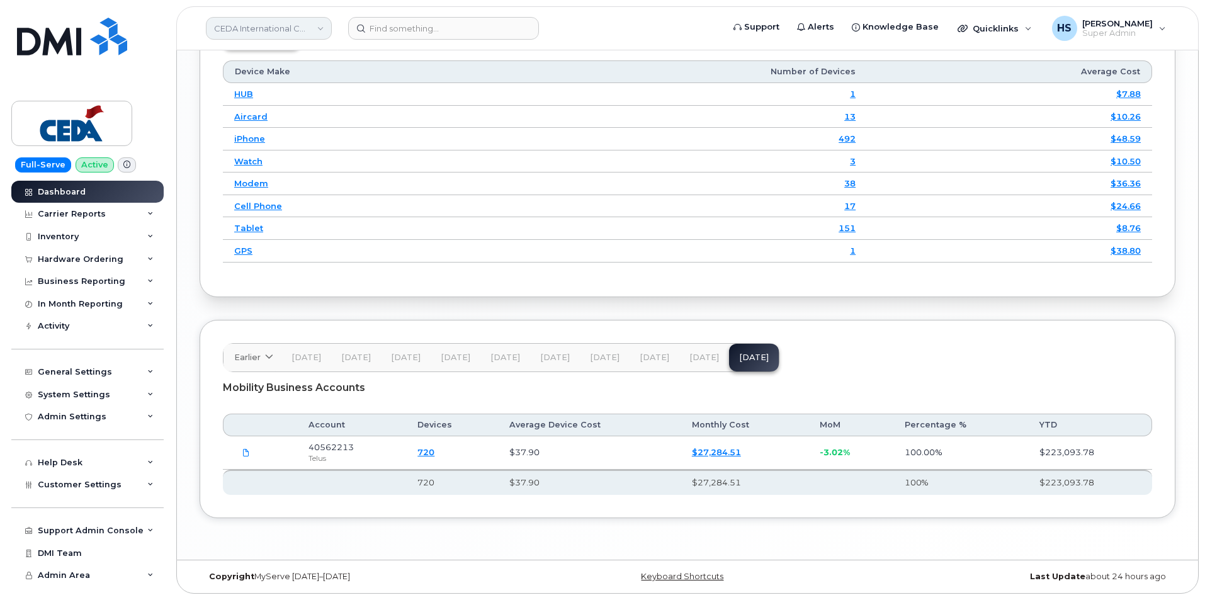
click at [232, 30] on link "CEDA International Corporation" at bounding box center [269, 28] width 126 height 23
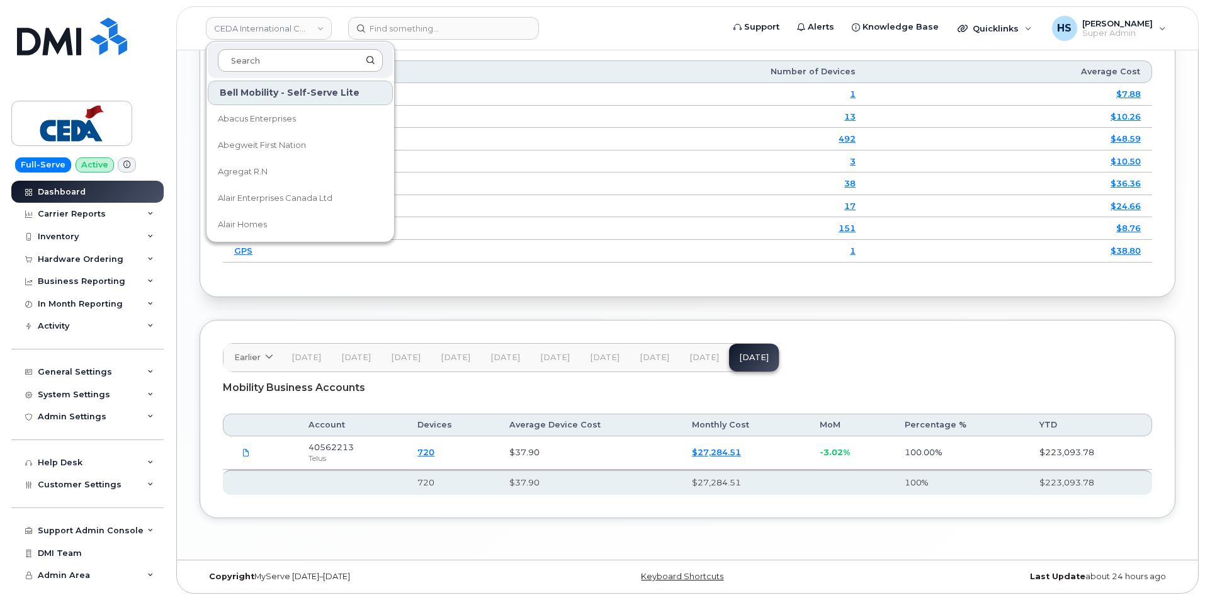
click at [245, 55] on input at bounding box center [300, 60] width 165 height 23
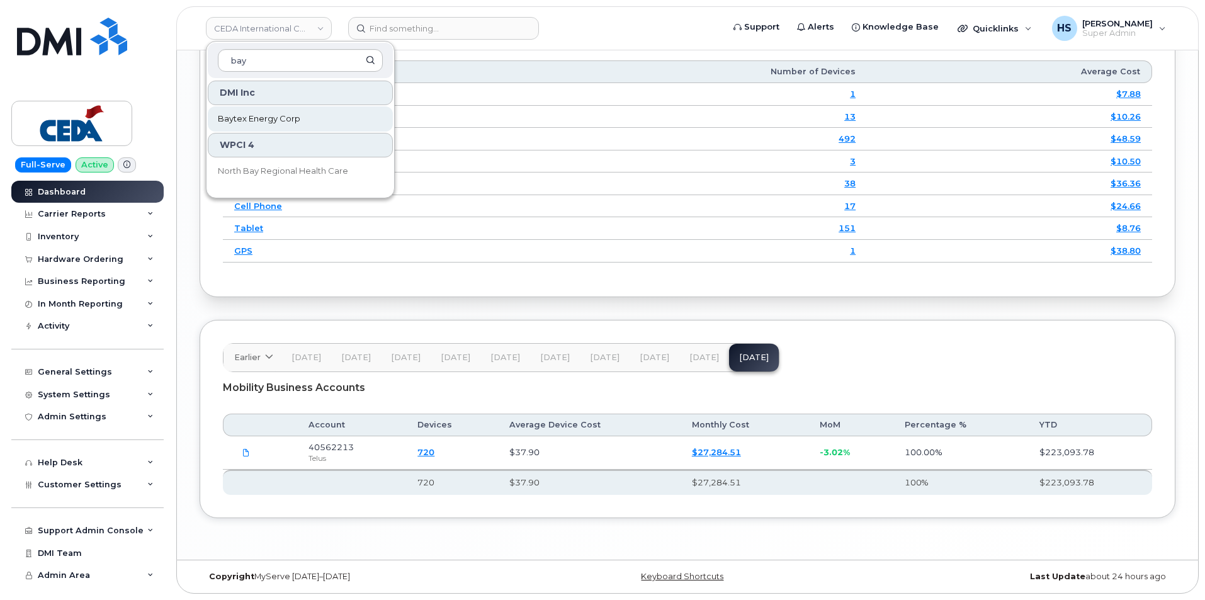
type input "bay"
click at [266, 115] on span "Baytex Energy Corp" at bounding box center [259, 119] width 82 height 13
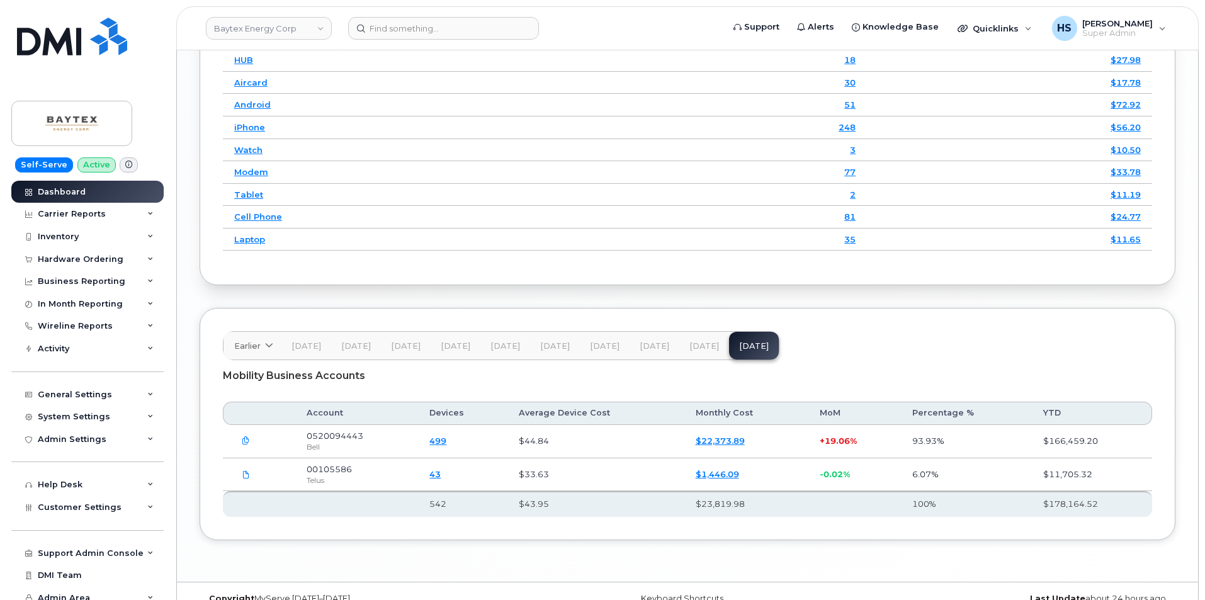
scroll to position [1693, 0]
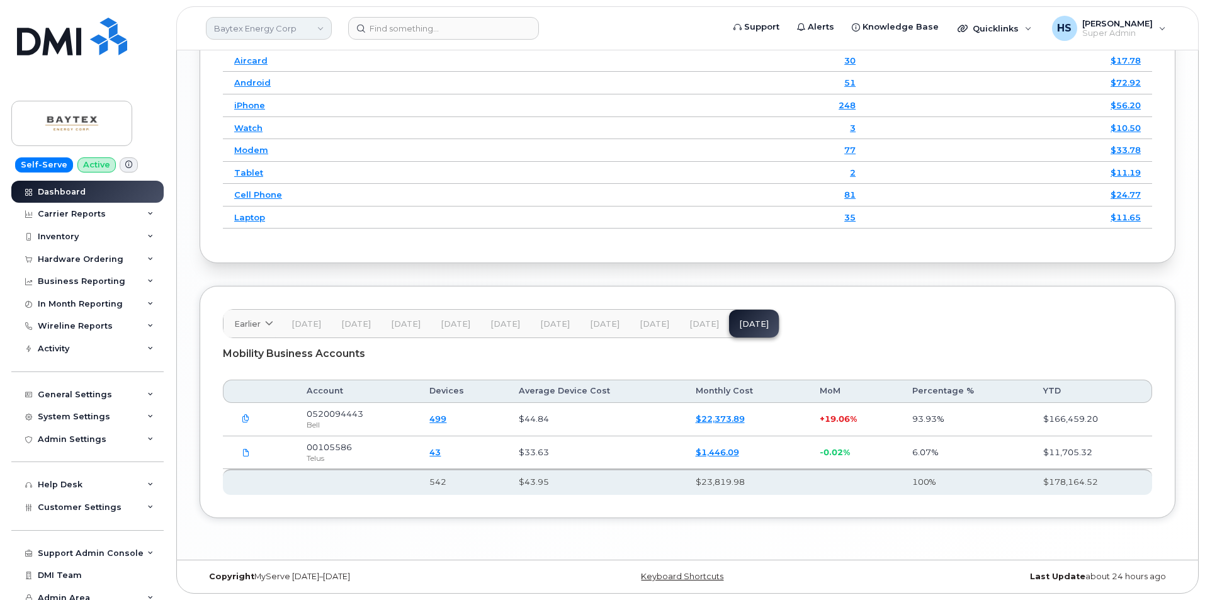
click at [282, 37] on link "Baytex Energy Corp" at bounding box center [269, 28] width 126 height 23
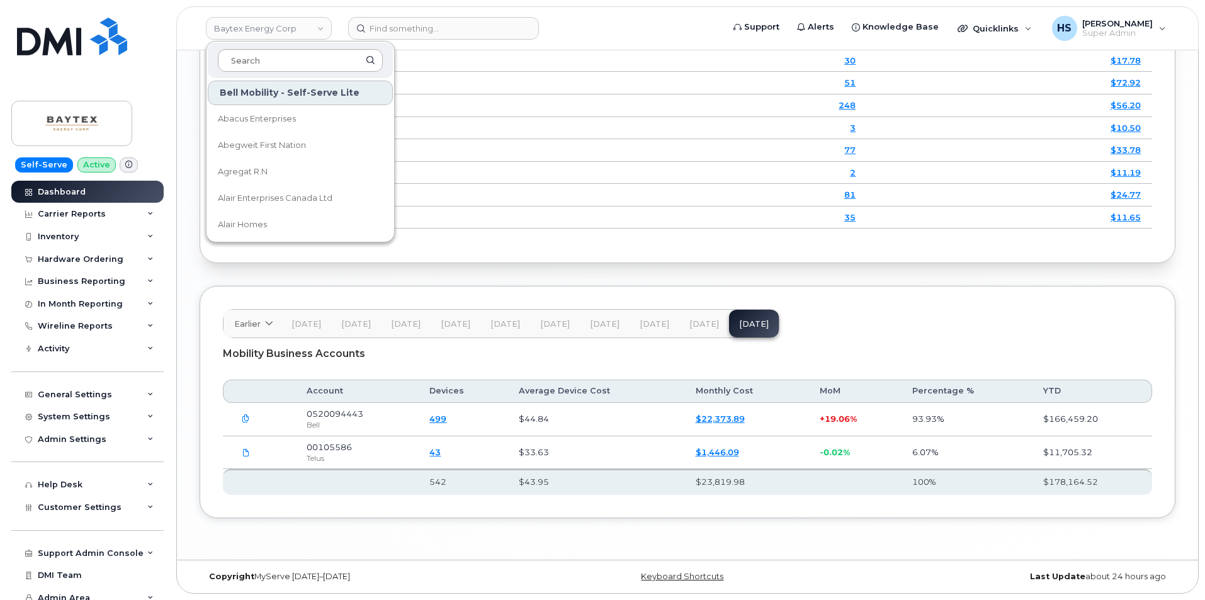
click at [273, 60] on input at bounding box center [300, 60] width 165 height 23
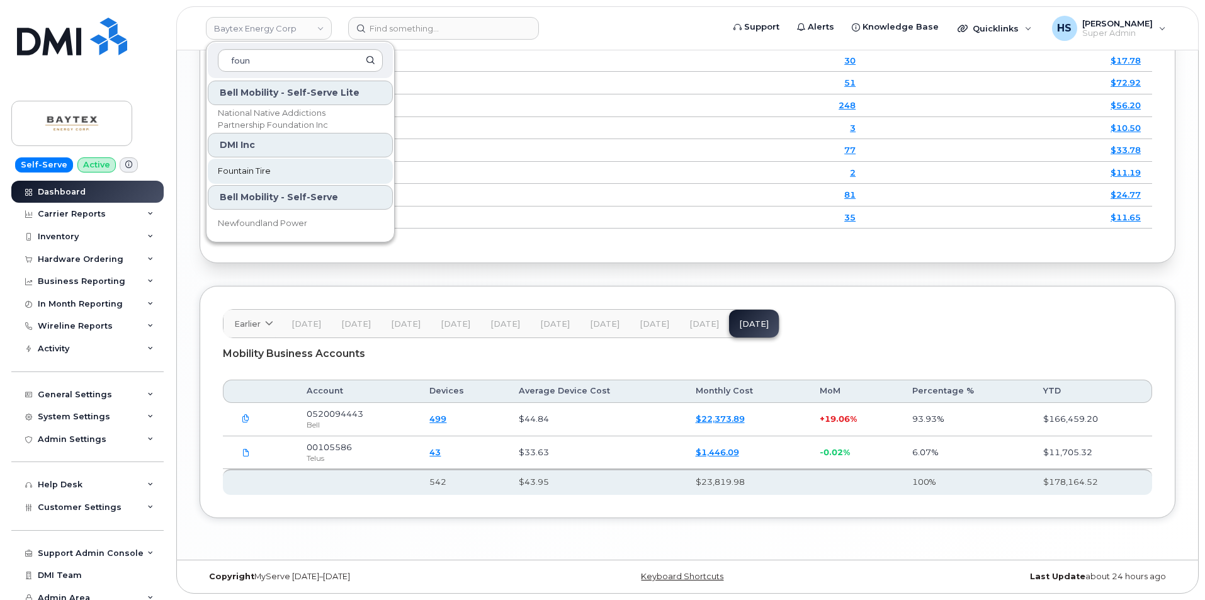
type input "foun"
click at [248, 167] on span "Fountain Tire" at bounding box center [244, 171] width 53 height 13
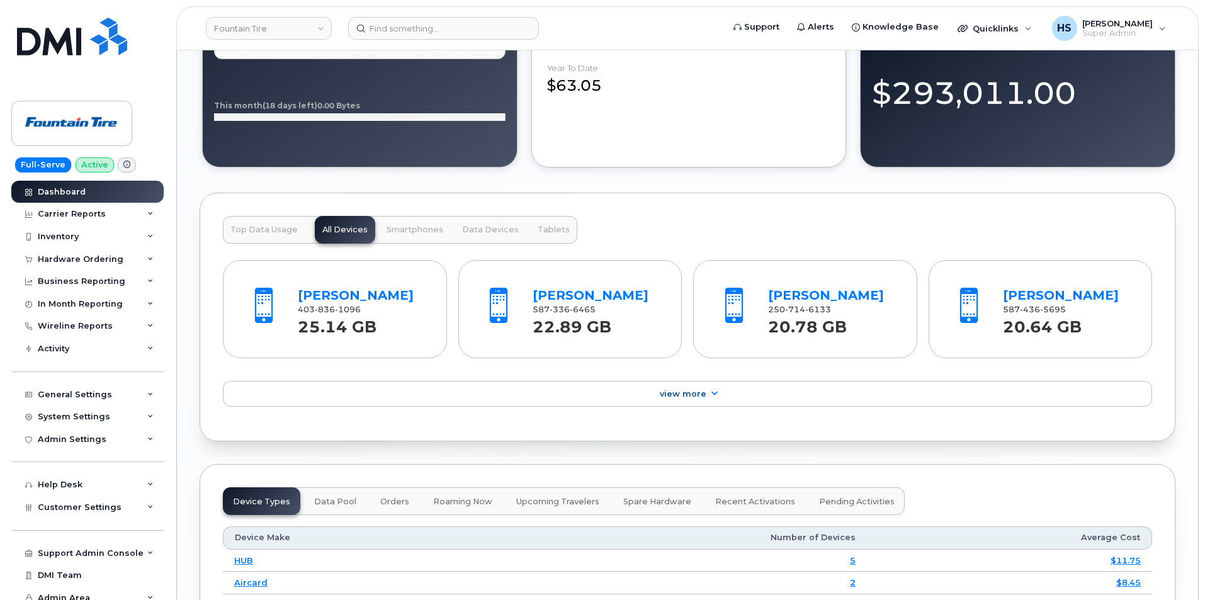
scroll to position [1630, 0]
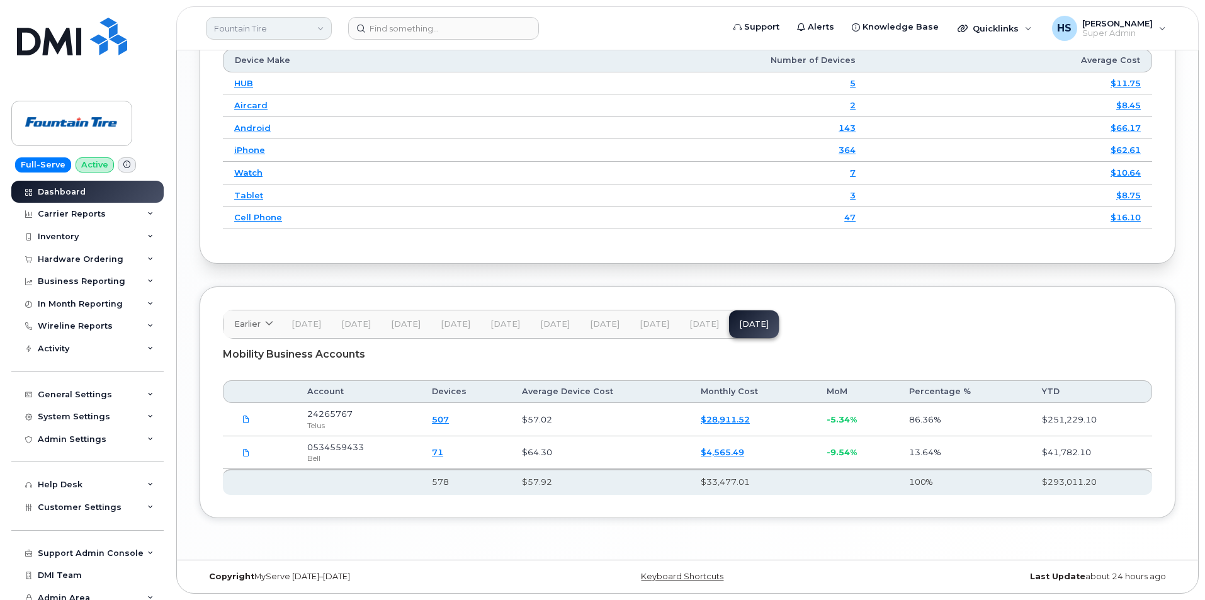
click at [231, 30] on link "Fountain Tire" at bounding box center [269, 28] width 126 height 23
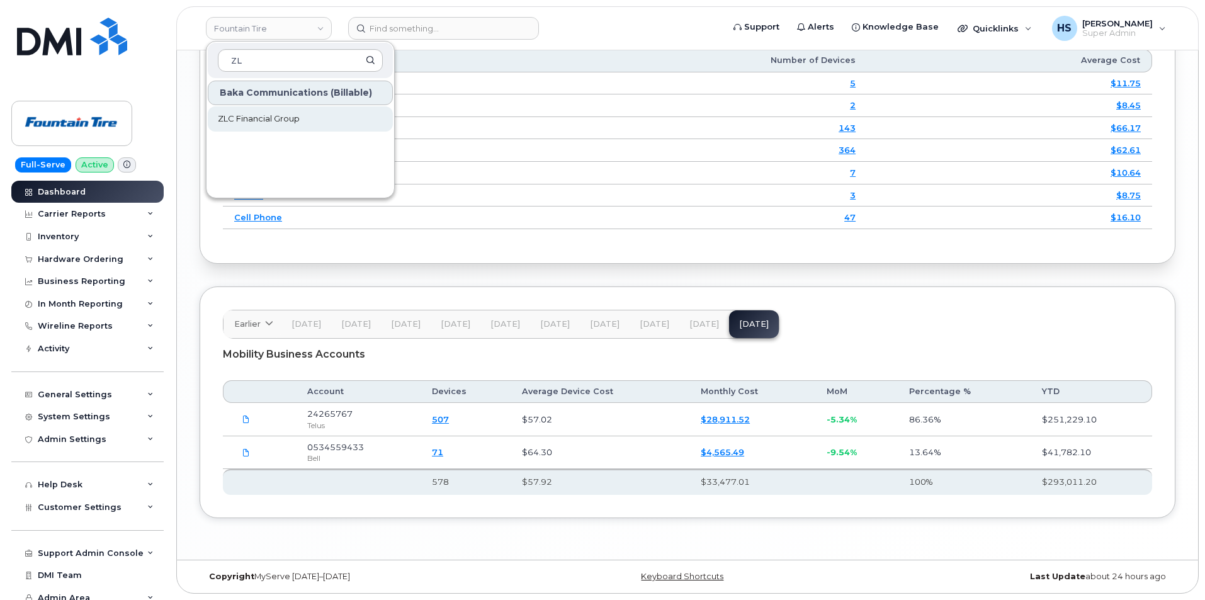
type input "ZL"
click at [289, 118] on span "ZLC Financial Group" at bounding box center [259, 119] width 82 height 13
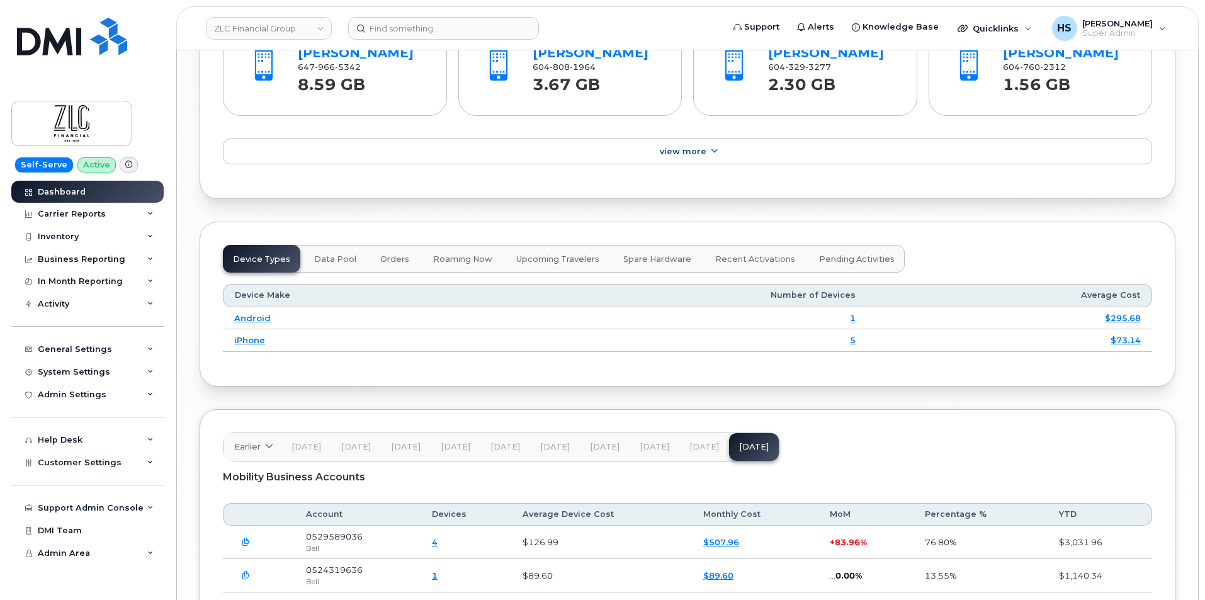
scroll to position [1551, 0]
